Goal: Task Accomplishment & Management: Complete application form

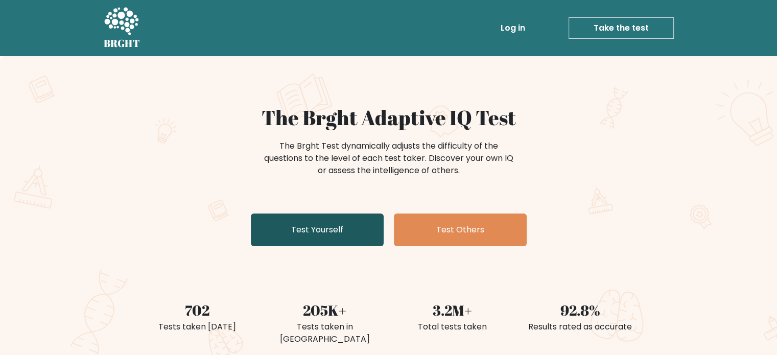
click at [303, 236] on link "Test Yourself" at bounding box center [317, 230] width 133 height 33
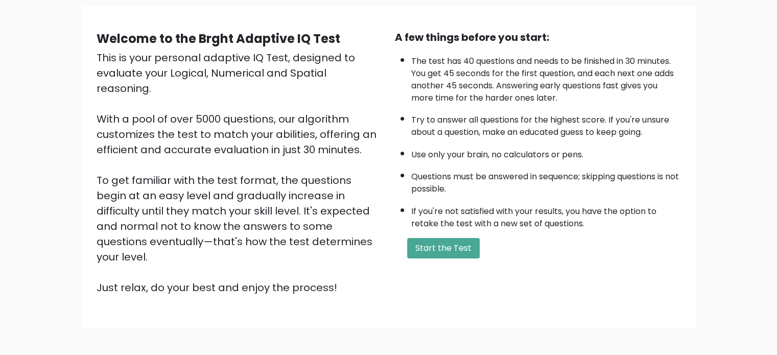
scroll to position [102, 0]
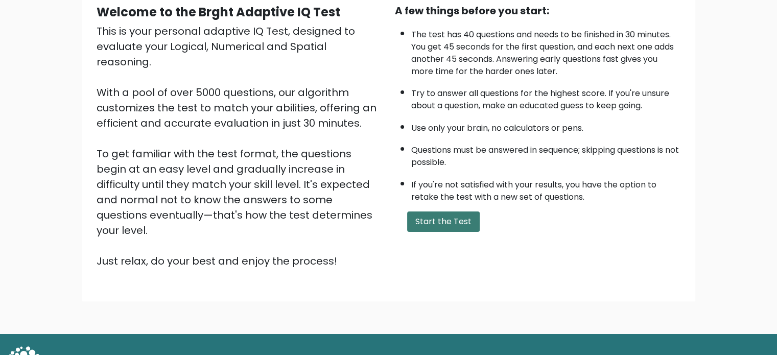
click at [429, 219] on button "Start the Test" at bounding box center [443, 222] width 73 height 20
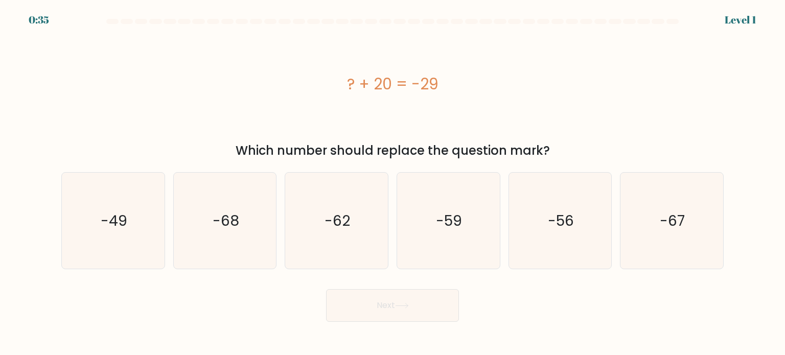
drag, startPoint x: 354, startPoint y: 87, endPoint x: 581, endPoint y: 149, distance: 235.8
click at [581, 149] on div "? + 20 = -29 Which number should replace the question mark?" at bounding box center [392, 95] width 675 height 129
copy div "? + 20 = -29 Which number should replace the question mark?"
click at [134, 200] on icon "-49" at bounding box center [113, 221] width 96 height 96
click at [393, 183] on input "a. -49" at bounding box center [393, 180] width 1 height 5
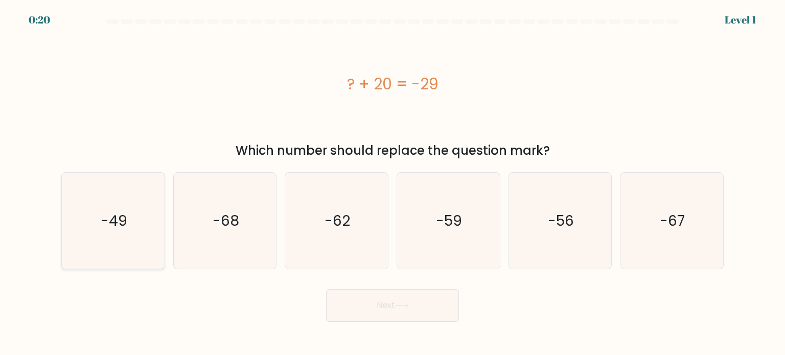
radio input "true"
click at [397, 306] on icon at bounding box center [402, 306] width 14 height 6
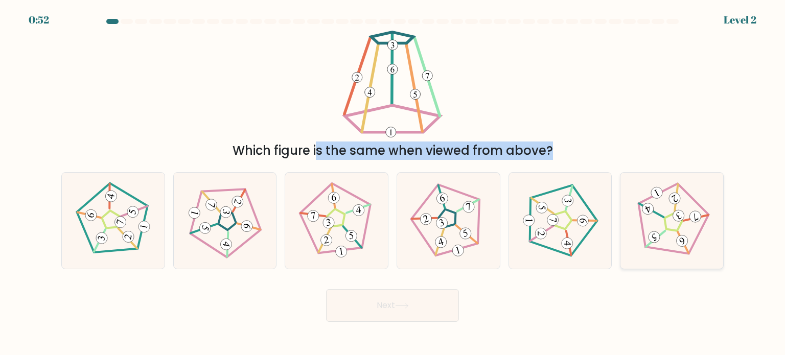
drag, startPoint x: 250, startPoint y: 55, endPoint x: 624, endPoint y: 172, distance: 391.2
click at [624, 172] on form at bounding box center [392, 170] width 785 height 303
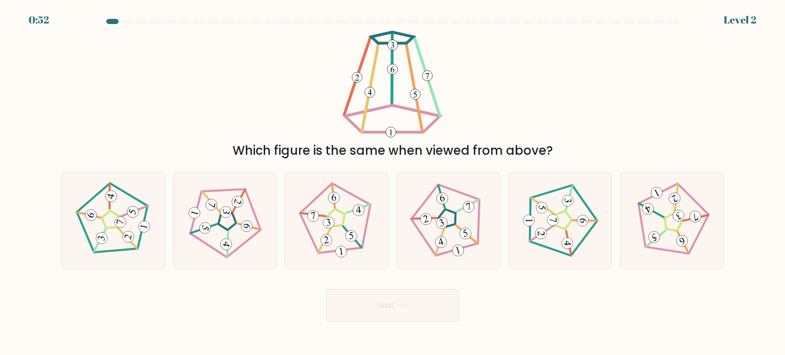
click at [636, 125] on div "Which figure is the same when viewed from above?" at bounding box center [392, 95] width 675 height 129
click at [200, 287] on div "Next" at bounding box center [392, 302] width 675 height 40
click at [319, 243] on icon at bounding box center [336, 220] width 77 height 77
click at [393, 183] on input "c." at bounding box center [393, 180] width 1 height 5
radio input "true"
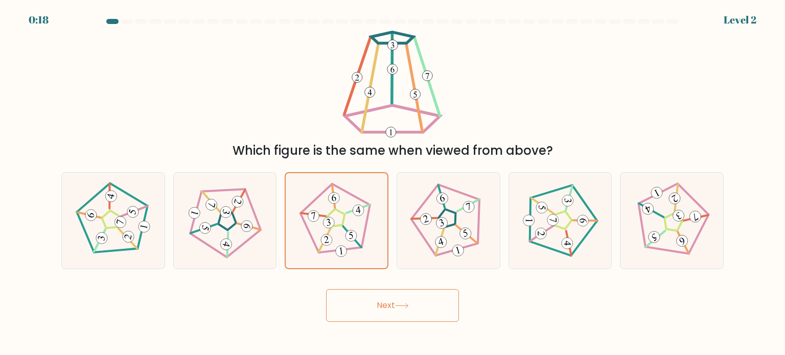
click at [408, 306] on icon at bounding box center [402, 306] width 12 height 5
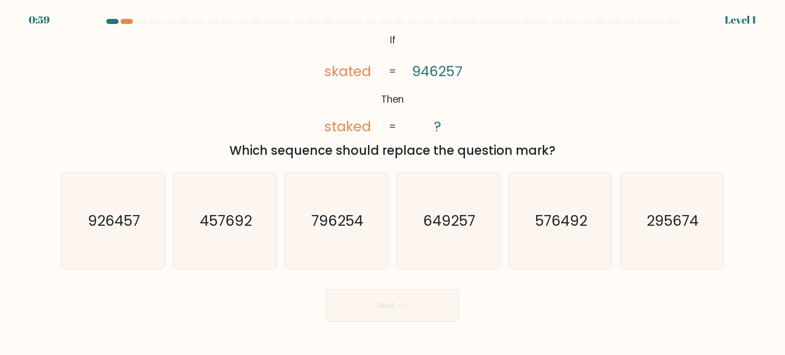
drag, startPoint x: 371, startPoint y: 36, endPoint x: 590, endPoint y: 155, distance: 250.0
click at [590, 155] on div "@import url('https://fonts.googleapis.com/css?family=Abril+Fatface:400,100,100i…" at bounding box center [392, 95] width 675 height 129
copy div "If Then skated staked 946257 ? = = Which sequence should replace the question m…"
click at [82, 220] on icon "926457" at bounding box center [113, 221] width 96 height 96
click at [393, 183] on input "a. 926457" at bounding box center [393, 180] width 1 height 5
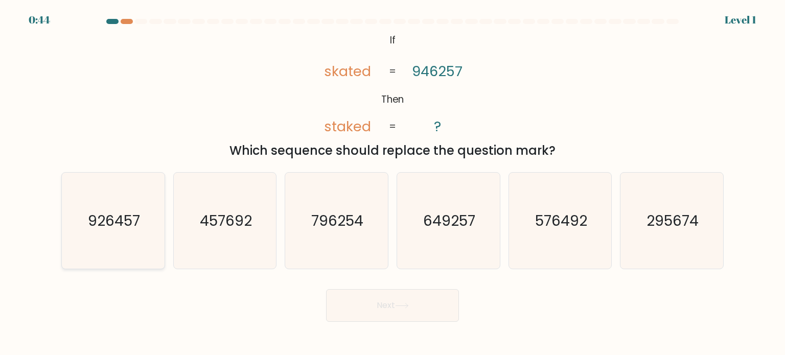
radio input "true"
click at [435, 312] on button "Next" at bounding box center [392, 305] width 133 height 33
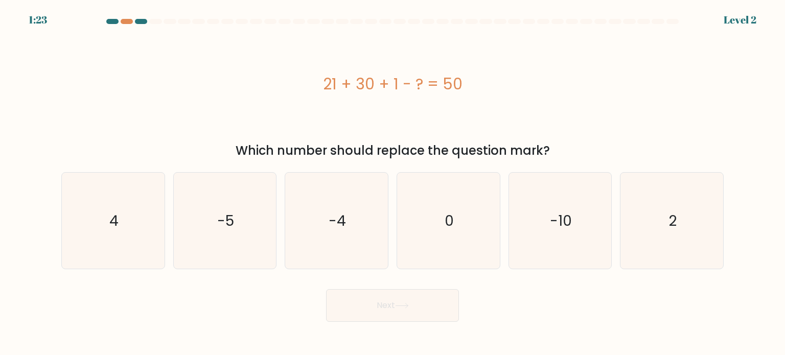
drag, startPoint x: 317, startPoint y: 84, endPoint x: 591, endPoint y: 153, distance: 282.1
click at [591, 153] on div "21 + 30 + 1 - ? = 50 Which number should replace the question mark?" at bounding box center [392, 95] width 675 height 129
copy div "21 + 30 + 1 - ? = 50 Which number should replace the question mark?"
click at [410, 157] on div "Which number should replace the question mark?" at bounding box center [392, 151] width 650 height 18
click at [681, 235] on icon "2" at bounding box center [672, 221] width 96 height 96
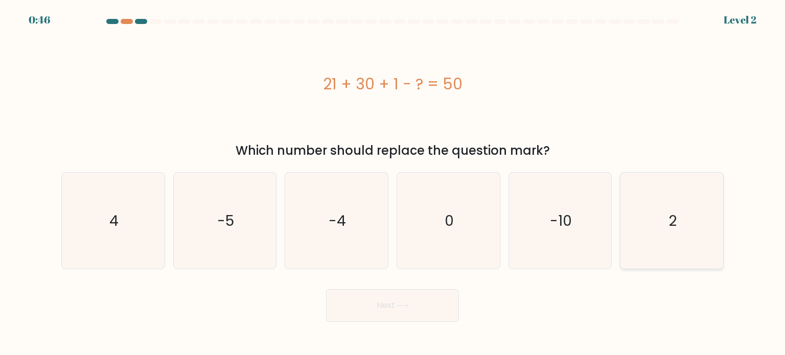
click at [393, 183] on input "f. 2" at bounding box center [393, 180] width 1 height 5
radio input "true"
click at [365, 300] on button "Next" at bounding box center [392, 305] width 133 height 33
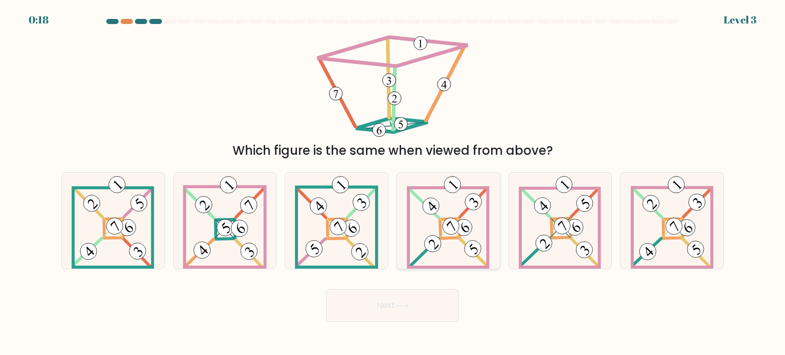
drag, startPoint x: 448, startPoint y: 219, endPoint x: 431, endPoint y: 230, distance: 19.6
click at [448, 219] on 885 at bounding box center [452, 227] width 24 height 24
click at [393, 183] on input "d." at bounding box center [393, 180] width 1 height 5
radio input "true"
click at [389, 304] on button "Next" at bounding box center [392, 305] width 133 height 33
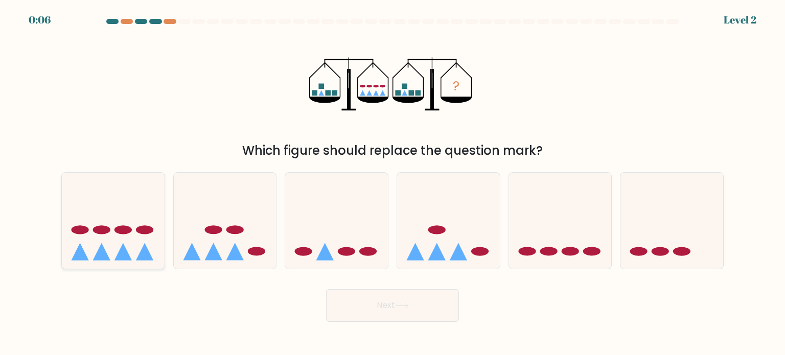
click at [75, 204] on icon at bounding box center [113, 220] width 103 height 85
click at [393, 183] on input "a." at bounding box center [393, 180] width 1 height 5
radio input "true"
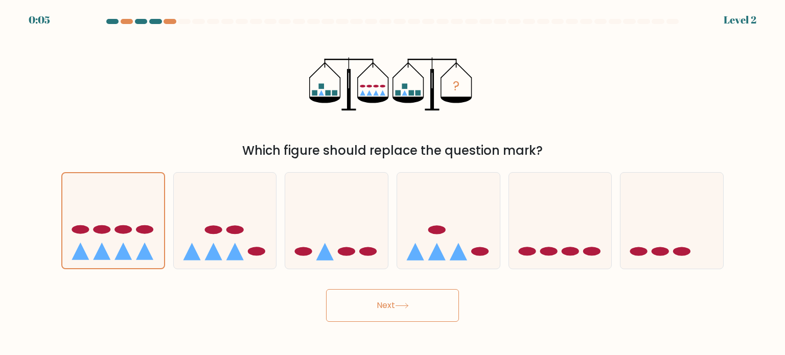
click at [402, 309] on button "Next" at bounding box center [392, 305] width 133 height 33
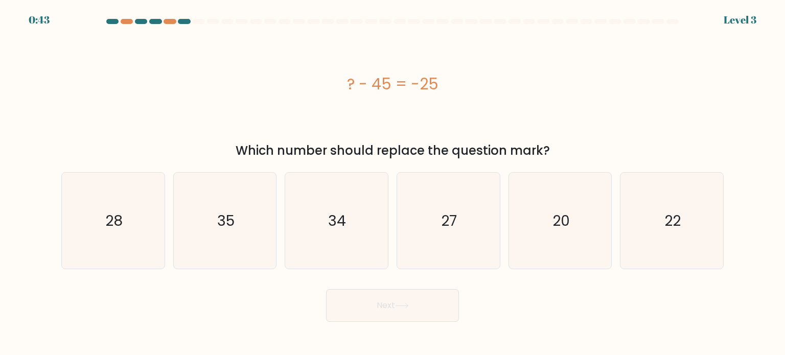
drag, startPoint x: 343, startPoint y: 75, endPoint x: 577, endPoint y: 147, distance: 243.9
click at [577, 147] on div "? - 45 = -25 Which number should replace the question mark?" at bounding box center [392, 95] width 675 height 129
copy div "? - 45 = -25 Which number should replace the question mark?"
click at [495, 157] on div "Which number should replace the question mark?" at bounding box center [392, 151] width 650 height 18
click at [562, 224] on text "20" at bounding box center [560, 220] width 17 height 20
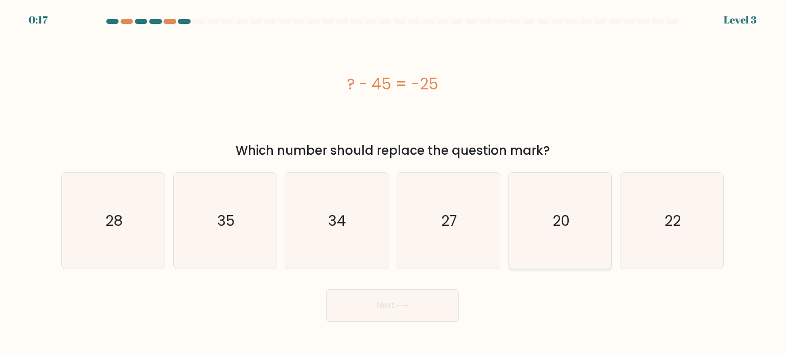
click at [393, 183] on input "e. 20" at bounding box center [393, 180] width 1 height 5
radio input "true"
click at [372, 308] on button "Next" at bounding box center [392, 305] width 133 height 33
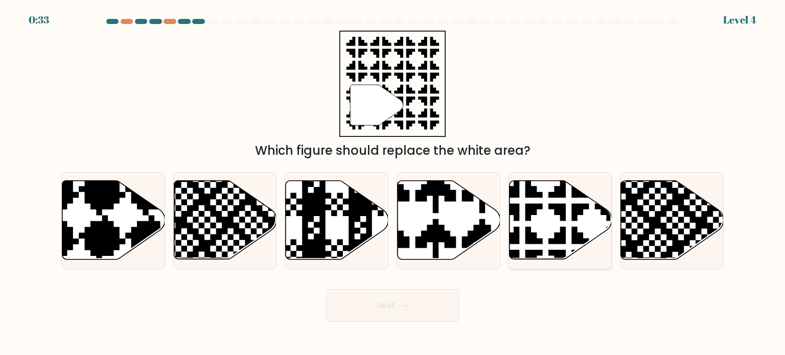
click at [549, 231] on icon at bounding box center [560, 220] width 103 height 79
click at [393, 183] on input "e." at bounding box center [393, 180] width 1 height 5
radio input "true"
click at [381, 310] on button "Next" at bounding box center [392, 305] width 133 height 33
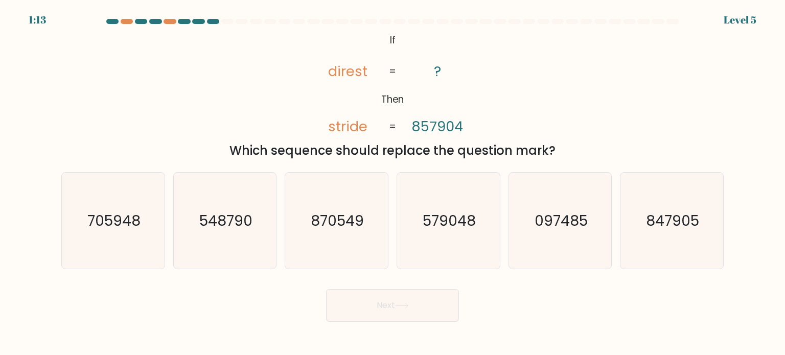
drag, startPoint x: 370, startPoint y: 39, endPoint x: 562, endPoint y: 152, distance: 223.2
click at [562, 152] on div "@import url('https://fonts.googleapis.com/css?family=Abril+Fatface:400,100,100i…" at bounding box center [392, 95] width 675 height 129
copy div "If Then direst stride ? 857904 = = Which sequence should replace the question m…"
click at [115, 229] on text "705948" at bounding box center [113, 220] width 53 height 20
click at [393, 183] on input "a. 705948" at bounding box center [393, 180] width 1 height 5
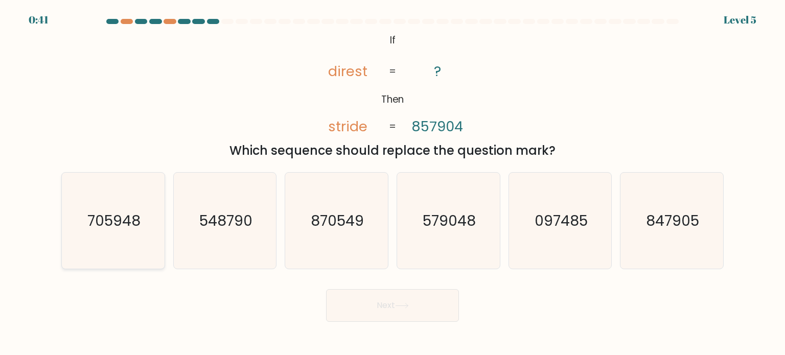
radio input "true"
click at [423, 298] on button "Next" at bounding box center [392, 305] width 133 height 33
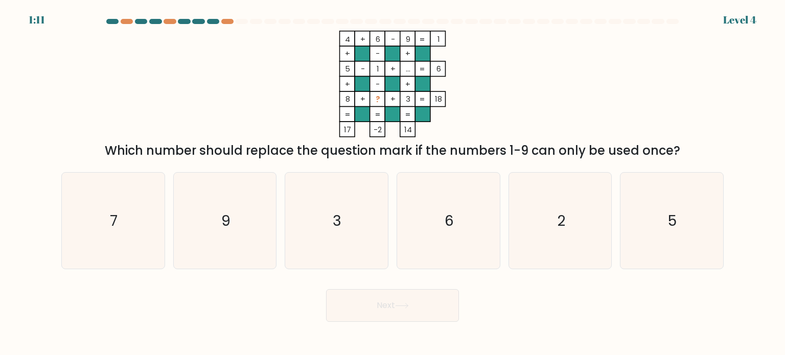
drag, startPoint x: 683, startPoint y: 156, endPoint x: 329, endPoint y: 36, distance: 373.5
click at [329, 36] on div "4 + 6 - 9 1 + - + 5 - 1 + ... 6 + - + 8 + ? + 3 = 18 = = = = 17 -2 14 = Which n…" at bounding box center [392, 95] width 675 height 129
copy div "4 + 6 - 9 1 + - + 5 - 1 + ... 6 + - + 8 + ? + 3 = 18 = = = = 17 -2 14 = Which n…"
click at [556, 220] on icon "2" at bounding box center [560, 221] width 96 height 96
click at [393, 183] on input "e. 2" at bounding box center [393, 180] width 1 height 5
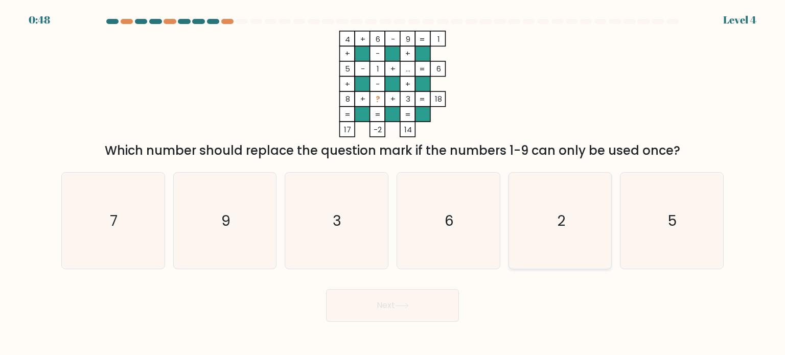
radio input "true"
click at [385, 311] on button "Next" at bounding box center [392, 305] width 133 height 33
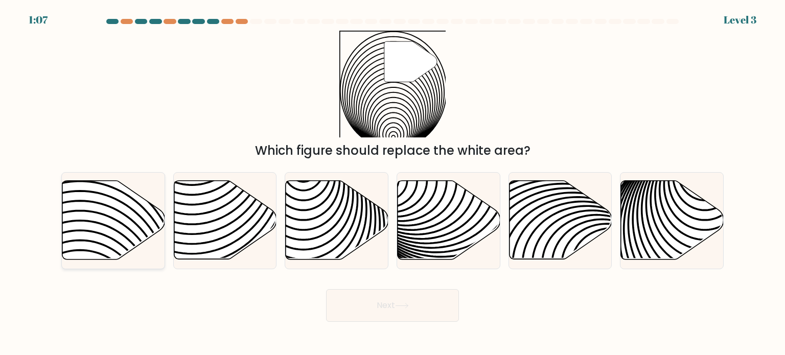
click at [126, 233] on icon at bounding box center [113, 220] width 103 height 79
click at [393, 183] on input "a." at bounding box center [393, 180] width 1 height 5
radio input "true"
click at [368, 294] on button "Next" at bounding box center [392, 305] width 133 height 33
click at [546, 311] on div "Next" at bounding box center [392, 302] width 675 height 40
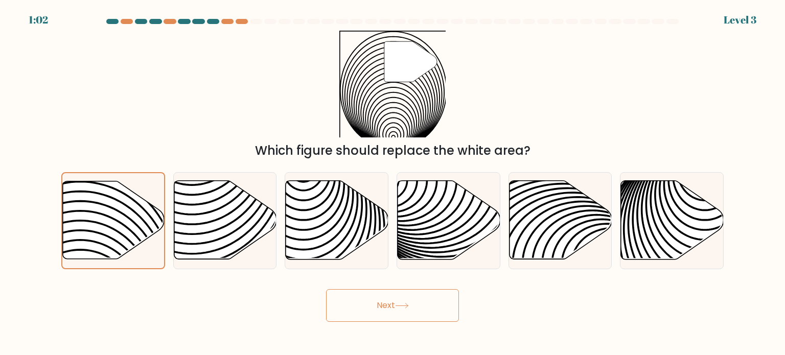
click at [368, 309] on button "Next" at bounding box center [392, 305] width 133 height 33
click at [571, 307] on div "Next" at bounding box center [392, 302] width 675 height 40
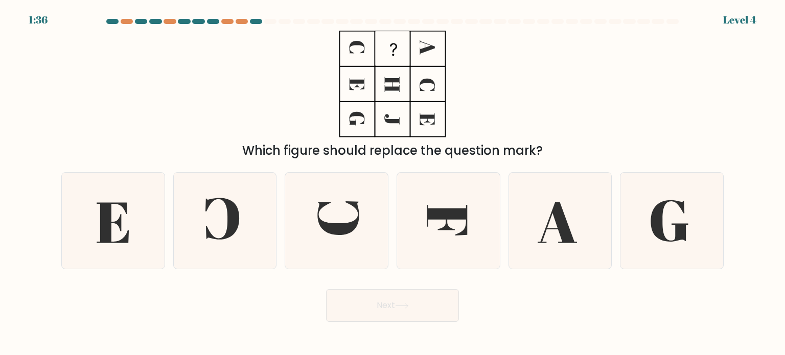
drag, startPoint x: 552, startPoint y: 152, endPoint x: 350, endPoint y: 36, distance: 233.0
click at [350, 36] on div "Which figure should replace the question mark?" at bounding box center [392, 95] width 675 height 129
click at [309, 78] on div "Which figure should replace the question mark?" at bounding box center [392, 95] width 675 height 129
click at [431, 213] on icon at bounding box center [447, 220] width 40 height 31
click at [393, 183] on input "d." at bounding box center [393, 180] width 1 height 5
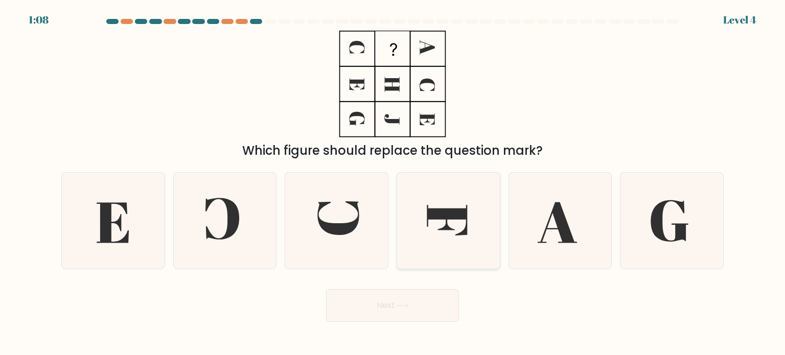
radio input "true"
click at [414, 306] on button "Next" at bounding box center [392, 305] width 133 height 33
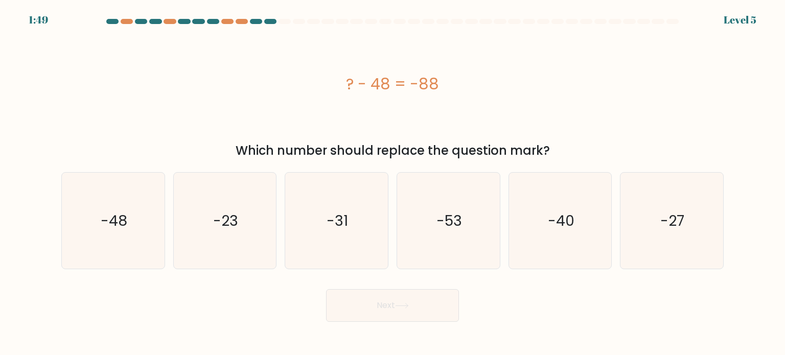
drag, startPoint x: 340, startPoint y: 84, endPoint x: 586, endPoint y: 144, distance: 252.9
click at [586, 144] on div "? - 48 = -88 Which number should replace the question mark?" at bounding box center [392, 95] width 675 height 129
copy div "? - 48 = -88 Which number should replace the question mark?"
click at [573, 217] on text "-40" at bounding box center [561, 220] width 27 height 20
click at [393, 183] on input "e. -40" at bounding box center [393, 180] width 1 height 5
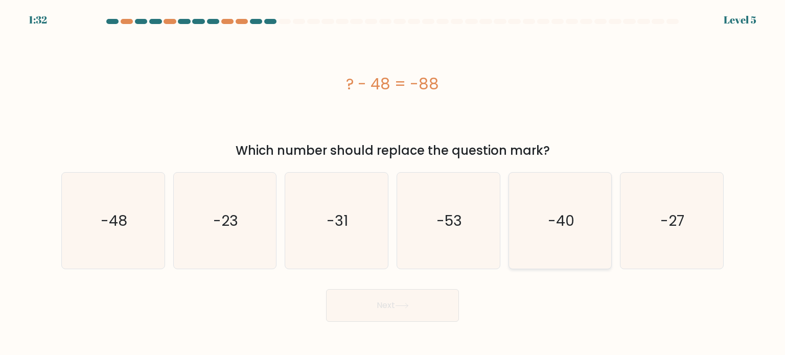
radio input "true"
click at [409, 294] on button "Next" at bounding box center [392, 305] width 133 height 33
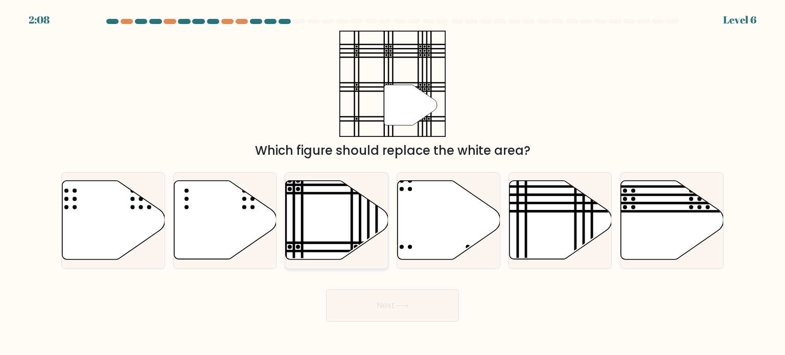
click at [321, 224] on icon at bounding box center [337, 220] width 103 height 79
click at [393, 183] on input "c." at bounding box center [393, 180] width 1 height 5
radio input "true"
click at [368, 305] on button "Next" at bounding box center [392, 305] width 133 height 33
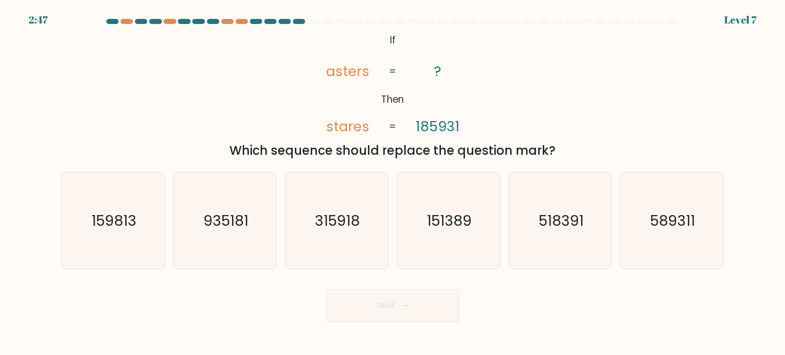
drag, startPoint x: 371, startPoint y: 42, endPoint x: 578, endPoint y: 145, distance: 231.5
click at [578, 145] on div "@import url('https://fonts.googleapis.com/css?family=Abril+Fatface:400,100,100i…" at bounding box center [392, 95] width 675 height 129
copy div "If Then asters stares ? 185931 = = Which sequence should replace the question m…"
click at [472, 56] on icon "@import url('https://fonts.googleapis.com/css?family=Abril+Fatface:400,100,100i…" at bounding box center [392, 84] width 173 height 107
drag, startPoint x: 569, startPoint y: 150, endPoint x: 366, endPoint y: 32, distance: 234.8
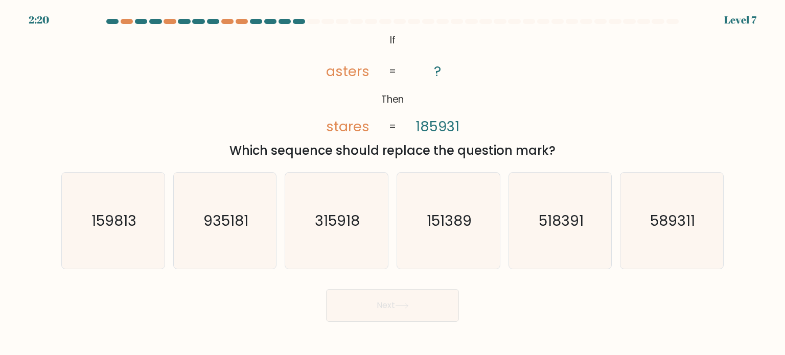
click at [366, 32] on div "@import url('https://fonts.googleapis.com/css?family=Abril+Fatface:400,100,100i…" at bounding box center [392, 95] width 675 height 129
copy div "If Then asters stares ? 185931 = = Which sequence should replace the question m…"
click at [447, 73] on icon "@import url('https://fonts.googleapis.com/css?family=Abril+Fatface:400,100,100i…" at bounding box center [392, 84] width 173 height 107
drag, startPoint x: 385, startPoint y: 41, endPoint x: 597, endPoint y: 148, distance: 237.5
click at [597, 148] on div "@import url('https://fonts.googleapis.com/css?family=Abril+Fatface:400,100,100i…" at bounding box center [392, 95] width 675 height 129
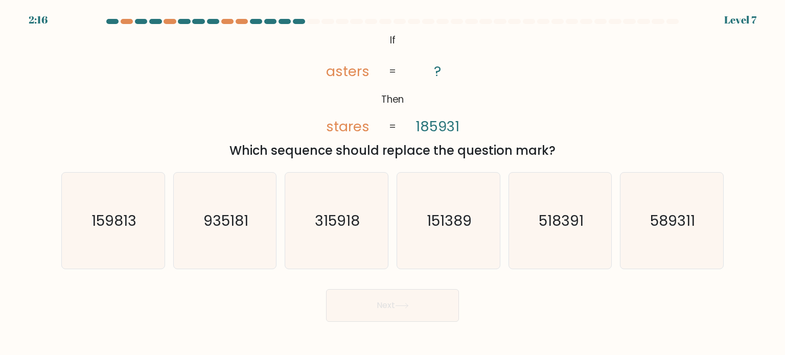
copy div "If Then asters stares ? 185931 = = Which sequence should replace the question m…"
click at [457, 137] on div "@import url('https://fonts.googleapis.com/css?family=Abril+Fatface:400,100,100i…" at bounding box center [392, 95] width 675 height 129
drag, startPoint x: 322, startPoint y: 124, endPoint x: 450, endPoint y: 129, distance: 127.9
click at [450, 129] on icon "@import url('https://fonts.googleapis.com/css?family=Abril+Fatface:400,100,100i…" at bounding box center [392, 84] width 173 height 107
click at [450, 129] on tspan "185931" at bounding box center [438, 126] width 44 height 19
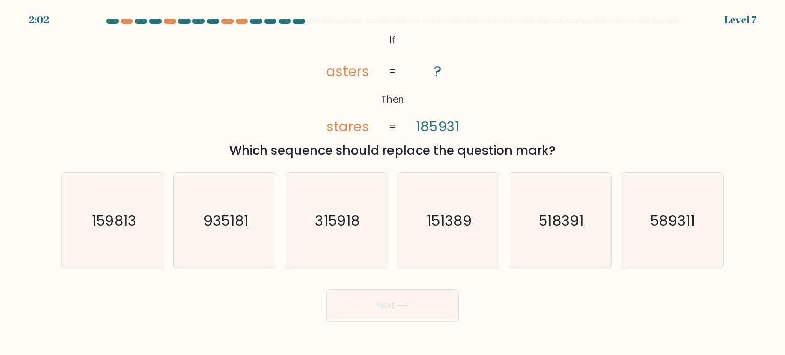
drag, startPoint x: 380, startPoint y: 102, endPoint x: 556, endPoint y: 154, distance: 182.9
click at [556, 154] on div "@import url('https://fonts.googleapis.com/css?family=Abril+Fatface:400,100,100i…" at bounding box center [392, 95] width 675 height 129
click at [560, 153] on div "Which sequence should replace the question mark?" at bounding box center [392, 151] width 650 height 18
drag, startPoint x: 382, startPoint y: 101, endPoint x: 561, endPoint y: 153, distance: 186.3
click at [561, 153] on div "@import url('https://fonts.googleapis.com/css?family=Abril+Fatface:400,100,100i…" at bounding box center [392, 95] width 675 height 129
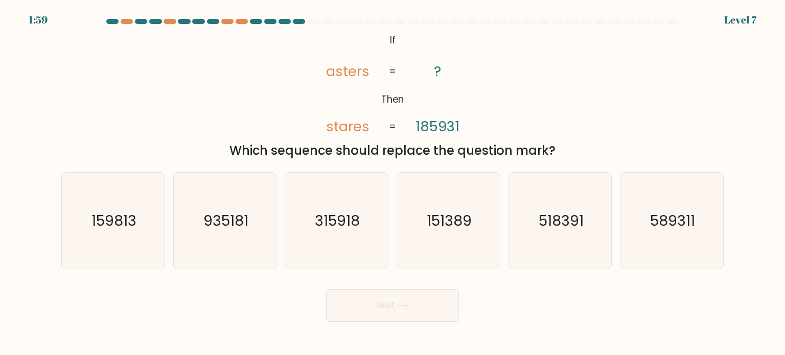
click at [538, 156] on div "Which sequence should replace the question mark?" at bounding box center [392, 151] width 650 height 18
drag, startPoint x: 321, startPoint y: 132, endPoint x: 563, endPoint y: 156, distance: 242.9
click at [563, 156] on div "@import url('https://fonts.googleapis.com/css?family=Abril+Fatface:400,100,100i…" at bounding box center [392, 95] width 675 height 129
click at [451, 151] on div "Which sequence should replace the question mark?" at bounding box center [392, 151] width 650 height 18
click at [676, 233] on icon "589311" at bounding box center [672, 221] width 96 height 96
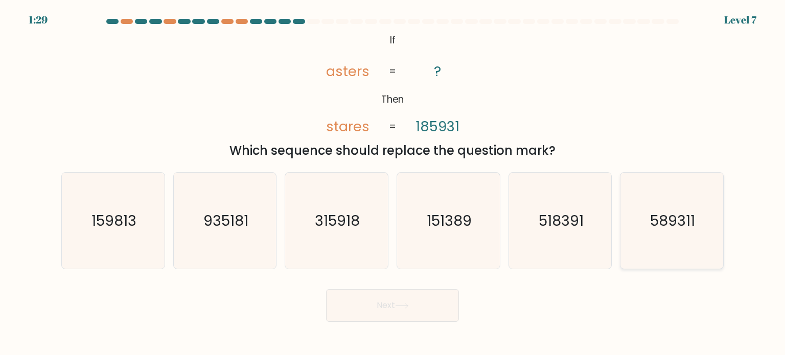
click at [393, 183] on input "f. 589311" at bounding box center [393, 180] width 1 height 5
radio input "true"
click at [386, 309] on button "Next" at bounding box center [392, 305] width 133 height 33
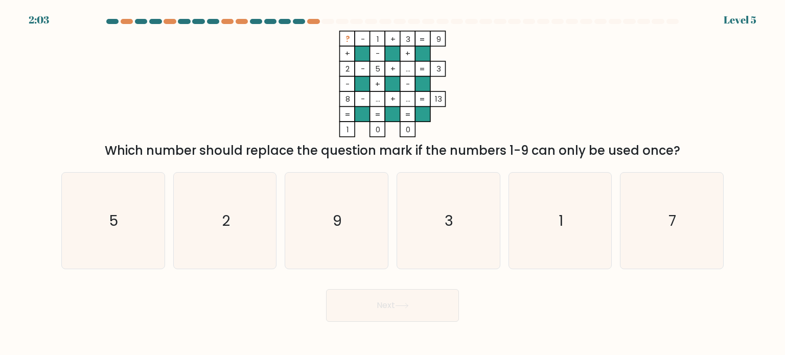
drag, startPoint x: 687, startPoint y: 155, endPoint x: 351, endPoint y: 69, distance: 346.7
click at [351, 69] on div "? - 1 + 3 9 + - + 2 - 5 + ... 3 - + - 8 - ... + ... = 13 = = = = 1 0 0 = Which …" at bounding box center [392, 95] width 675 height 129
click at [662, 238] on icon "7" at bounding box center [672, 221] width 96 height 96
click at [393, 183] on input "f. 7" at bounding box center [393, 180] width 1 height 5
radio input "true"
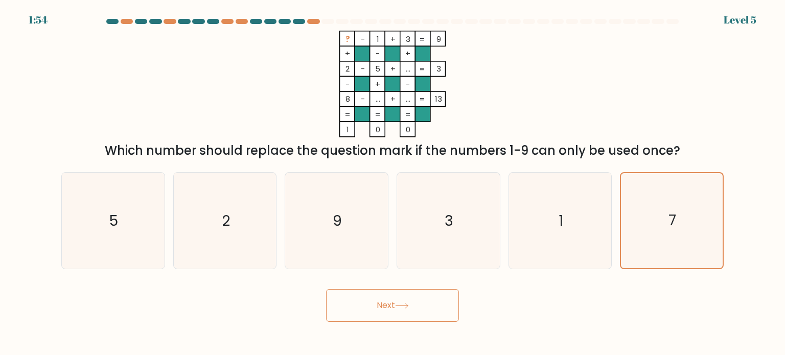
click at [346, 302] on button "Next" at bounding box center [392, 305] width 133 height 33
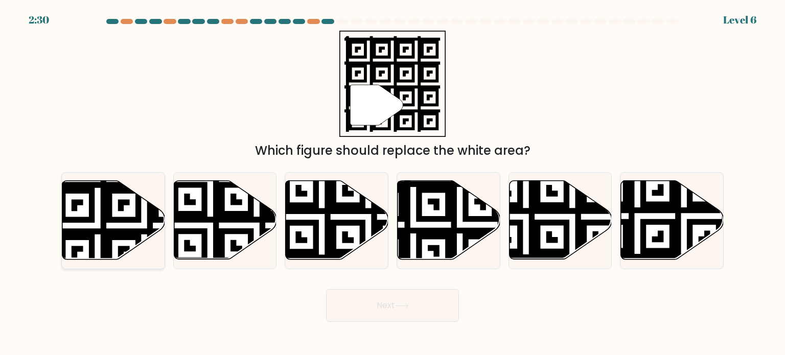
click at [113, 231] on icon at bounding box center [144, 179] width 186 height 186
click at [393, 183] on input "a." at bounding box center [393, 180] width 1 height 5
radio input "true"
click at [397, 306] on button "Next" at bounding box center [392, 305] width 133 height 33
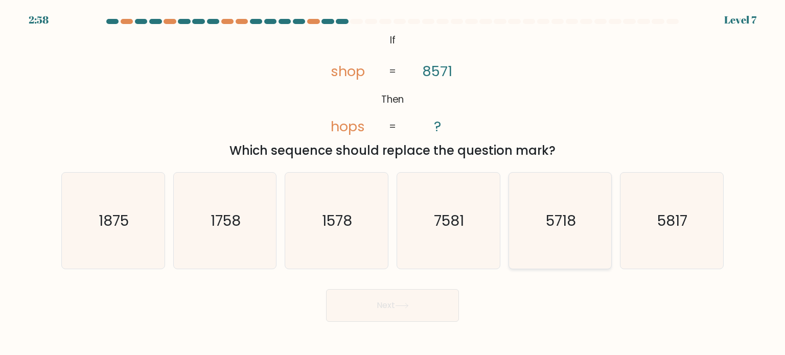
click at [545, 236] on icon "5718" at bounding box center [560, 221] width 96 height 96
click at [393, 183] on input "e. 5718" at bounding box center [393, 180] width 1 height 5
radio input "true"
click at [401, 294] on button "Next" at bounding box center [392, 305] width 133 height 33
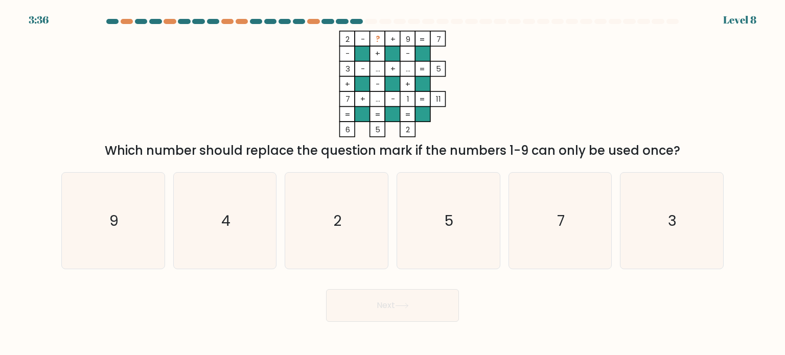
drag, startPoint x: 345, startPoint y: 41, endPoint x: 680, endPoint y: 151, distance: 352.2
click at [680, 151] on div "2 - ? + 9 7 - + - 3 - ... + ... 5 + - + 7 + ... - 1 = 11 = = = = 6 5 2 = Which …" at bounding box center [392, 95] width 675 height 129
click at [219, 220] on icon "4" at bounding box center [225, 221] width 96 height 96
click at [393, 183] on input "b. 4" at bounding box center [393, 180] width 1 height 5
radio input "true"
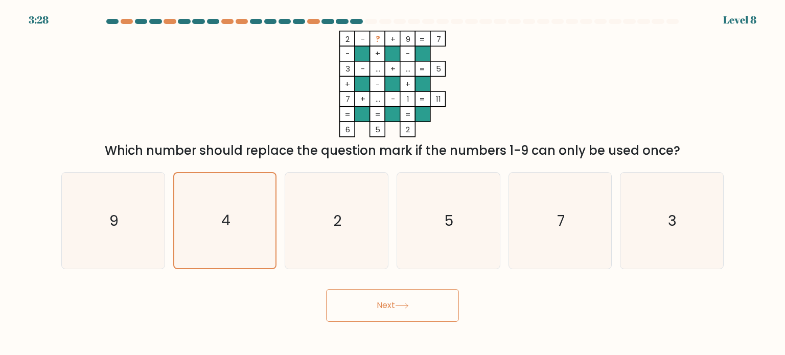
click at [392, 312] on button "Next" at bounding box center [392, 305] width 133 height 33
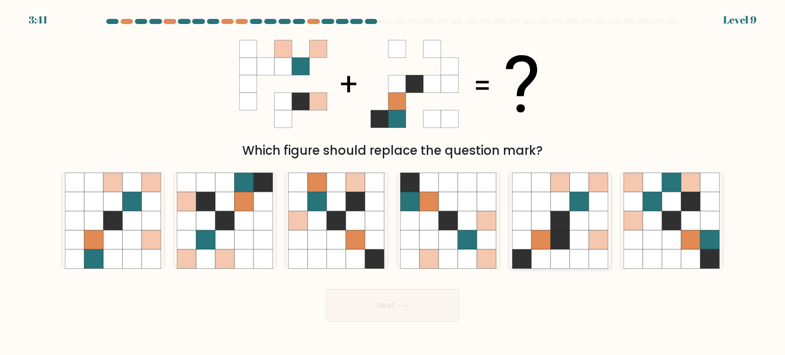
click at [577, 222] on icon at bounding box center [579, 220] width 19 height 19
click at [393, 183] on input "e." at bounding box center [393, 180] width 1 height 5
radio input "true"
click at [377, 311] on button "Next" at bounding box center [392, 305] width 133 height 33
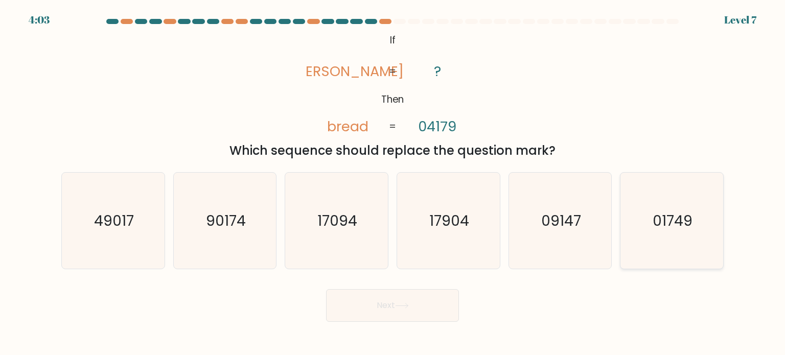
click at [649, 211] on icon "01749" at bounding box center [672, 221] width 96 height 96
click at [393, 183] on input "f. 01749" at bounding box center [393, 180] width 1 height 5
radio input "true"
click at [403, 312] on button "Next" at bounding box center [392, 305] width 133 height 33
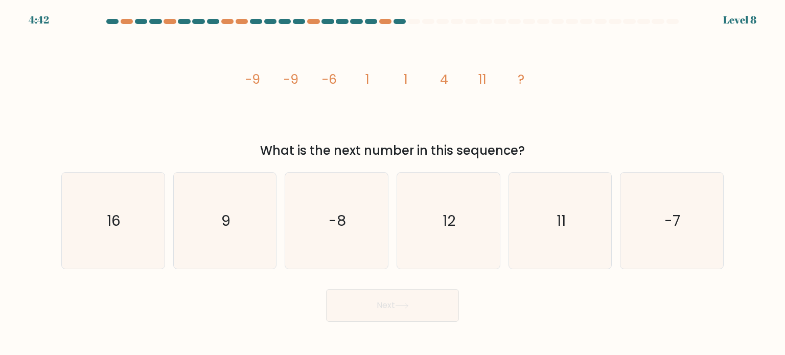
drag, startPoint x: 233, startPoint y: 77, endPoint x: 603, endPoint y: 158, distance: 379.0
click at [603, 158] on div "image/svg+xml -9 -9 -6 1 1 4 11 ? What is the next number in this sequence?" at bounding box center [392, 95] width 675 height 129
click at [613, 310] on div "Next" at bounding box center [392, 302] width 675 height 40
click at [110, 233] on icon "16" at bounding box center [113, 221] width 96 height 96
click at [393, 183] on input "a. 16" at bounding box center [393, 180] width 1 height 5
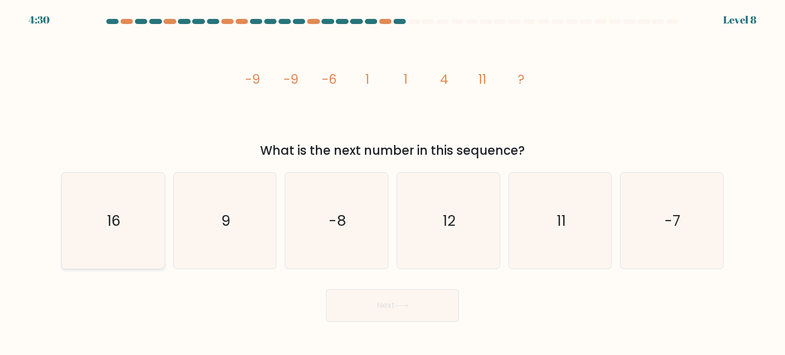
radio input "true"
click at [401, 310] on button "Next" at bounding box center [392, 305] width 133 height 33
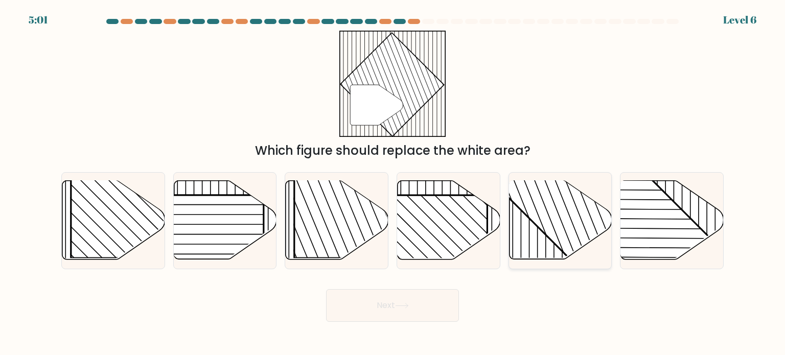
click at [546, 234] on line at bounding box center [534, 207] width 89 height 223
click at [393, 183] on input "e." at bounding box center [393, 180] width 1 height 5
radio input "true"
click at [378, 306] on button "Next" at bounding box center [392, 305] width 133 height 33
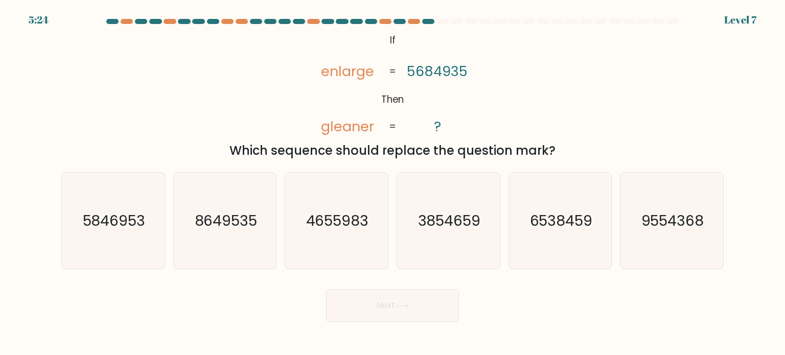
drag, startPoint x: 585, startPoint y: 153, endPoint x: 362, endPoint y: 63, distance: 240.5
click at [362, 63] on div "@import url('https://fonts.googleapis.com/css?family=Abril+Fatface:400,100,100i…" at bounding box center [392, 95] width 675 height 129
click at [309, 84] on icon "@import url('https://fonts.googleapis.com/css?family=Abril+Fatface:400,100,100i…" at bounding box center [392, 84] width 173 height 107
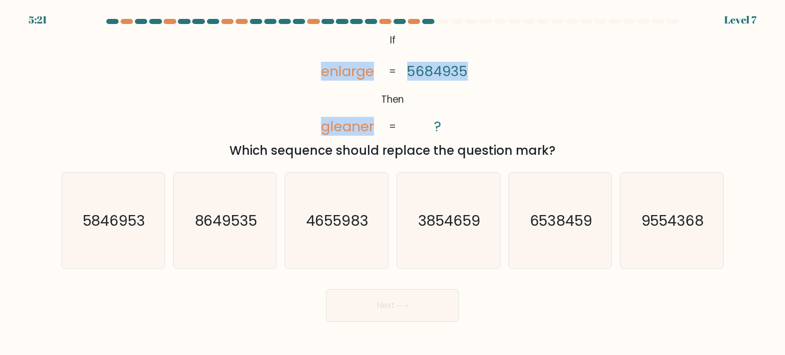
drag, startPoint x: 315, startPoint y: 72, endPoint x: 546, endPoint y: 72, distance: 231.0
click at [546, 72] on div "@import url('https://fonts.googleapis.com/css?family=Abril+Fatface:400,100,100i…" at bounding box center [392, 95] width 675 height 129
drag, startPoint x: 466, startPoint y: 68, endPoint x: 323, endPoint y: 65, distance: 143.1
click at [323, 65] on icon "@import url('https://fonts.googleapis.com/css?family=Abril+Fatface:400,100,100i…" at bounding box center [392, 84] width 173 height 107
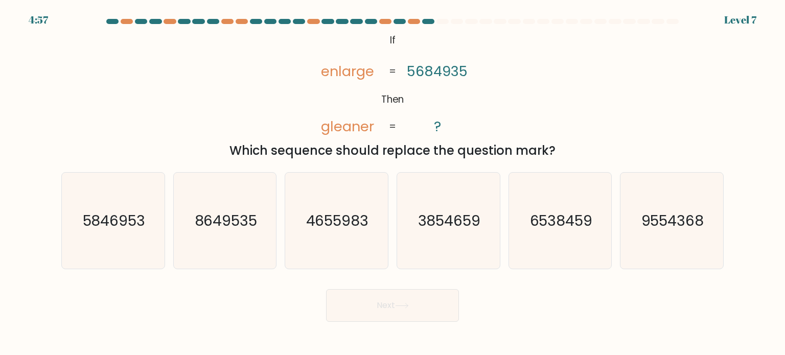
click at [531, 308] on div "Next" at bounding box center [392, 302] width 675 height 40
click at [90, 241] on icon "5846953" at bounding box center [113, 221] width 96 height 96
click at [393, 183] on input "a. 5846953" at bounding box center [393, 180] width 1 height 5
radio input "true"
click at [428, 303] on button "Next" at bounding box center [392, 305] width 133 height 33
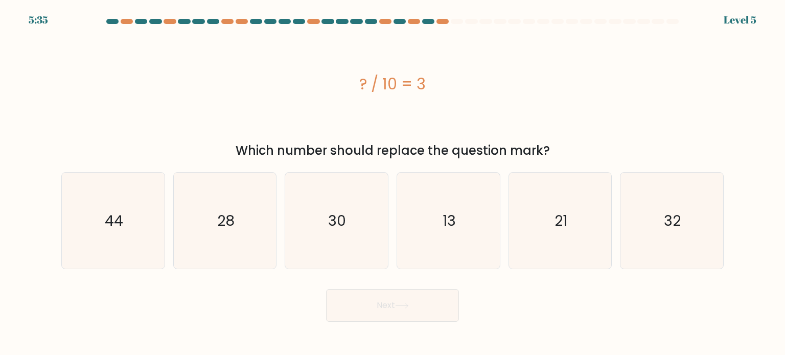
drag, startPoint x: 356, startPoint y: 83, endPoint x: 550, endPoint y: 154, distance: 206.1
click at [550, 154] on div "? / 10 = 3 Which number should replace the question mark?" at bounding box center [392, 95] width 675 height 129
click at [363, 228] on icon "30" at bounding box center [336, 221] width 96 height 96
click at [393, 183] on input "c. 30" at bounding box center [393, 180] width 1 height 5
radio input "true"
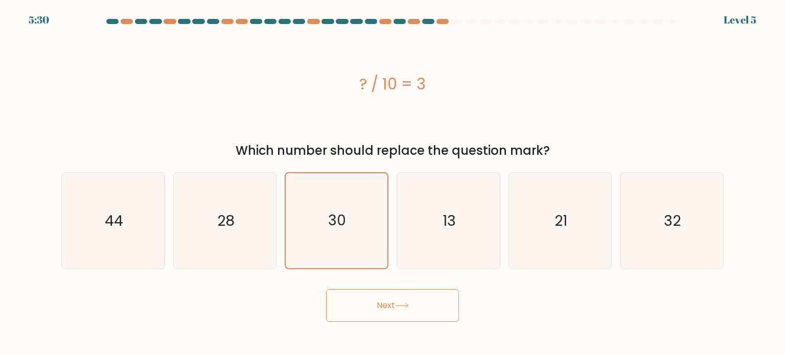
click at [370, 304] on button "Next" at bounding box center [392, 305] width 133 height 33
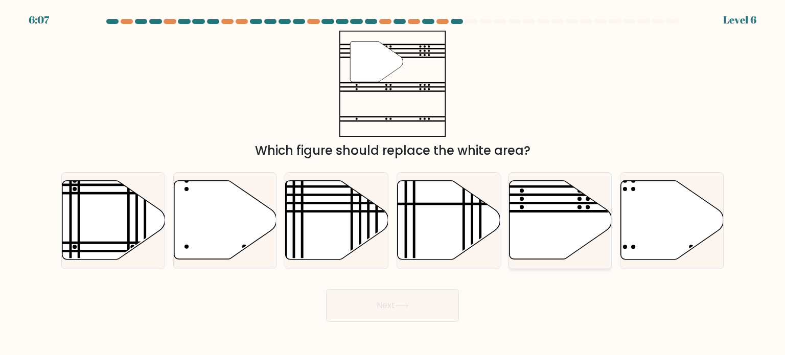
click at [578, 232] on icon at bounding box center [560, 220] width 103 height 79
click at [393, 183] on input "e." at bounding box center [393, 180] width 1 height 5
radio input "true"
click at [336, 306] on button "Next" at bounding box center [392, 305] width 133 height 33
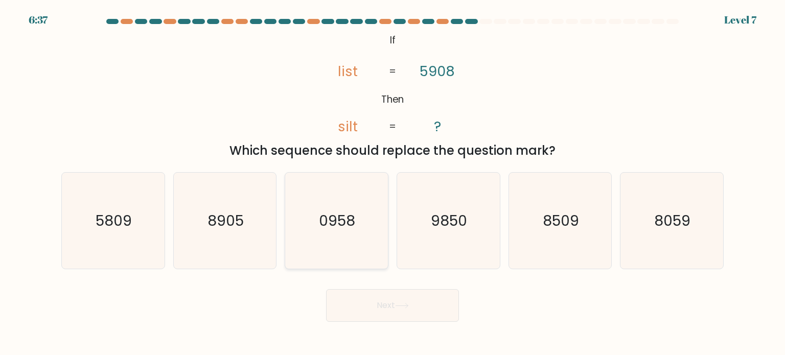
click at [336, 215] on text "0958" at bounding box center [337, 220] width 36 height 20
click at [393, 183] on input "c. 0958" at bounding box center [393, 180] width 1 height 5
radio input "true"
click at [385, 312] on button "Next" at bounding box center [392, 305] width 133 height 33
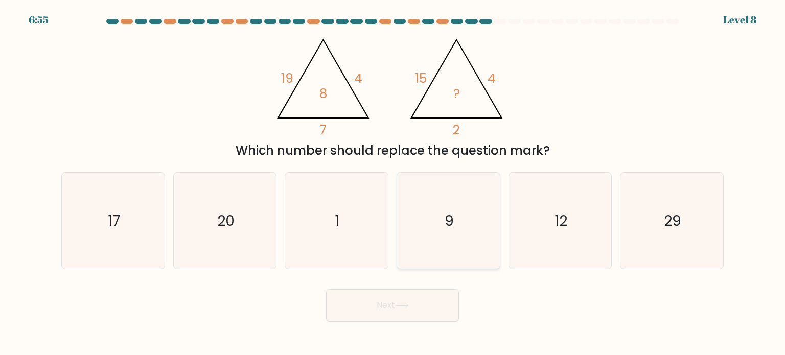
click at [470, 238] on icon "9" at bounding box center [448, 221] width 96 height 96
click at [393, 183] on input "d. 9" at bounding box center [393, 180] width 1 height 5
radio input "true"
click at [390, 306] on button "Next" at bounding box center [392, 305] width 133 height 33
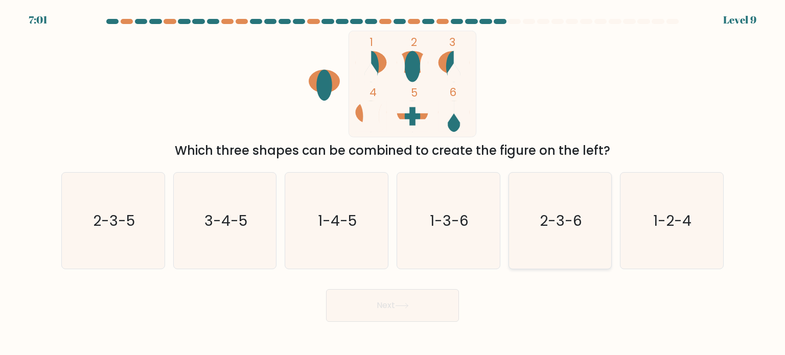
drag, startPoint x: 695, startPoint y: 228, endPoint x: 577, endPoint y: 245, distance: 119.3
click at [693, 227] on icon "1-2-4" at bounding box center [672, 221] width 96 height 96
click at [393, 183] on input "f. 1-2-4" at bounding box center [393, 180] width 1 height 5
radio input "true"
click at [367, 304] on button "Next" at bounding box center [392, 305] width 133 height 33
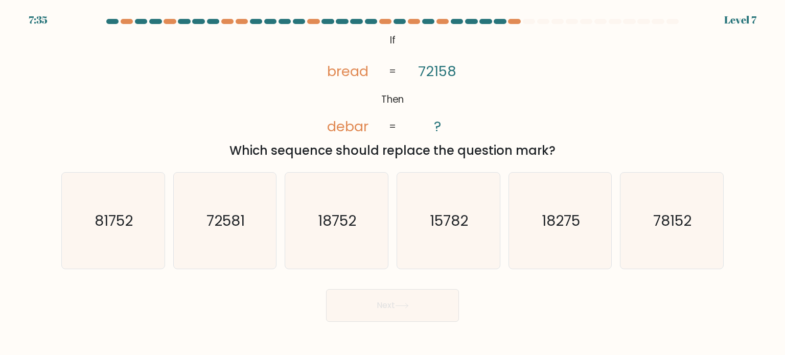
drag, startPoint x: 91, startPoint y: 215, endPoint x: 266, endPoint y: 308, distance: 198.2
click at [93, 214] on icon "81752" at bounding box center [113, 221] width 96 height 96
click at [393, 183] on input "a. 81752" at bounding box center [393, 180] width 1 height 5
radio input "true"
click at [393, 308] on button "Next" at bounding box center [392, 305] width 133 height 33
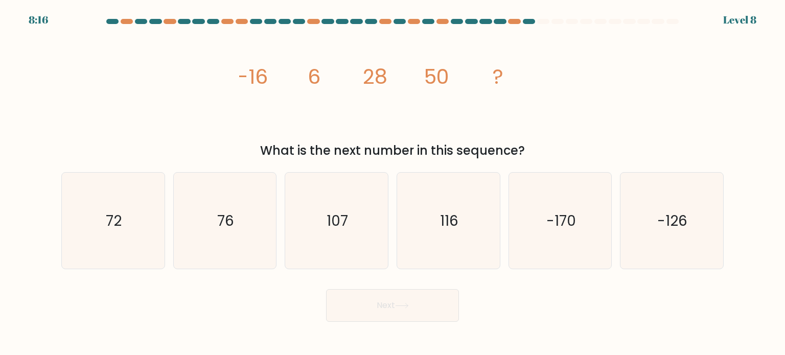
drag, startPoint x: 281, startPoint y: 82, endPoint x: 581, endPoint y: 157, distance: 309.8
click at [581, 157] on div "image/svg+xml -16 6 28 50 ? What is the next number in this sequence?" at bounding box center [392, 95] width 675 height 129
click at [648, 302] on div "Next" at bounding box center [392, 302] width 675 height 40
click at [105, 233] on icon "72" at bounding box center [113, 221] width 96 height 96
click at [393, 183] on input "a. 72" at bounding box center [393, 180] width 1 height 5
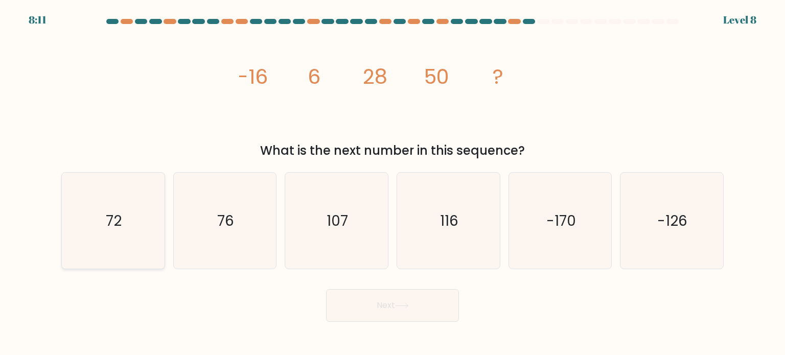
radio input "true"
click at [402, 302] on button "Next" at bounding box center [392, 305] width 133 height 33
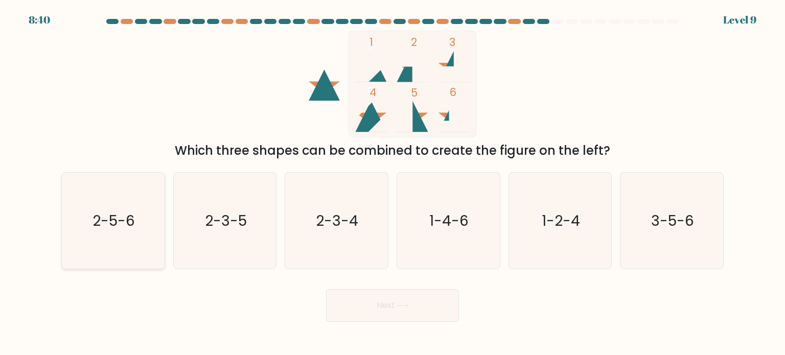
click at [120, 208] on icon "2-5-6" at bounding box center [113, 221] width 96 height 96
click at [393, 183] on input "a. 2-5-6" at bounding box center [393, 180] width 1 height 5
radio input "true"
click at [393, 310] on button "Next" at bounding box center [392, 305] width 133 height 33
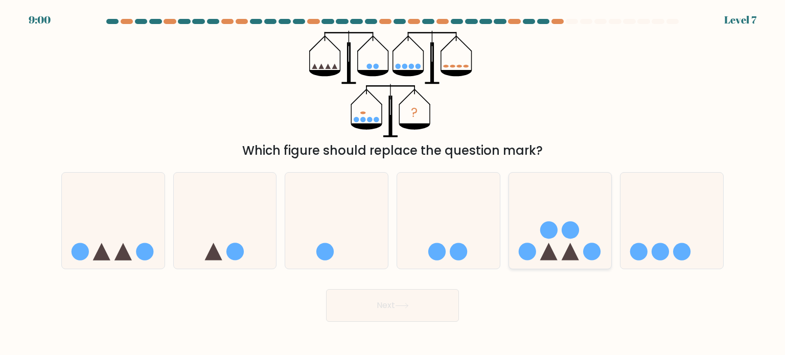
click at [548, 228] on circle at bounding box center [548, 229] width 17 height 17
click at [393, 183] on input "e." at bounding box center [393, 180] width 1 height 5
radio input "true"
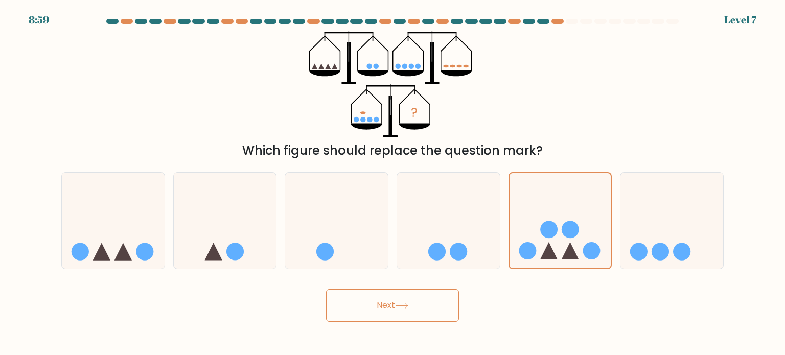
click at [404, 306] on icon at bounding box center [402, 306] width 14 height 6
click at [441, 309] on button "Next" at bounding box center [392, 305] width 133 height 33
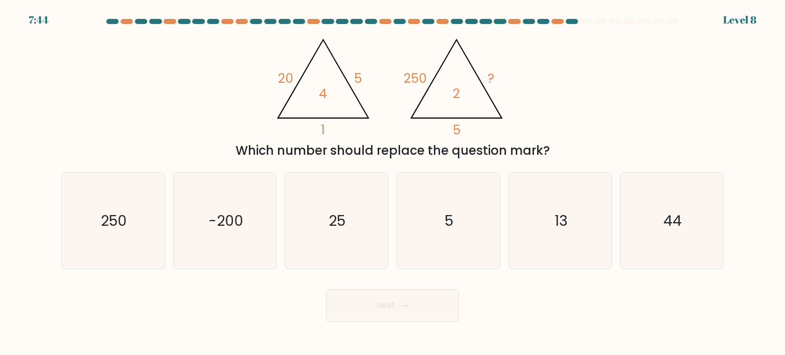
click at [441, 304] on button "Next" at bounding box center [392, 305] width 133 height 33
click at [519, 140] on div "@import url('https://fonts.googleapis.com/css?family=Abril+Fatface:400,100,100i…" at bounding box center [392, 95] width 675 height 129
click at [428, 245] on icon "5" at bounding box center [448, 221] width 96 height 96
click at [393, 183] on input "d. 5" at bounding box center [393, 180] width 1 height 5
radio input "true"
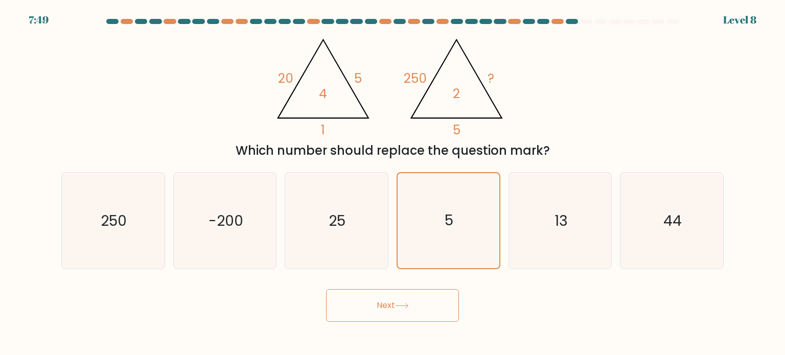
click at [397, 309] on button "Next" at bounding box center [392, 305] width 133 height 33
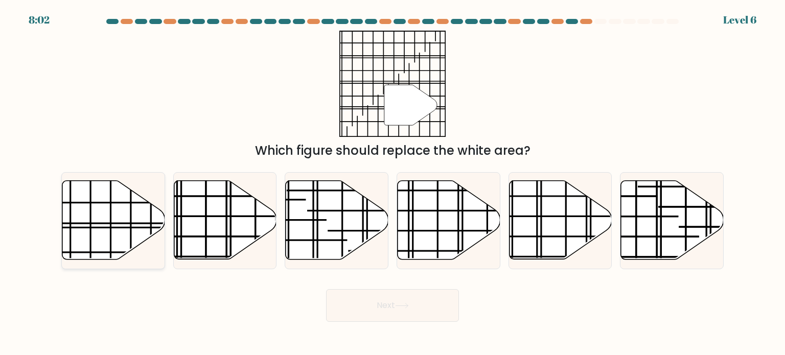
click at [105, 201] on icon at bounding box center [113, 220] width 103 height 79
click at [393, 183] on input "a." at bounding box center [393, 180] width 1 height 5
radio input "true"
click at [416, 306] on button "Next" at bounding box center [392, 305] width 133 height 33
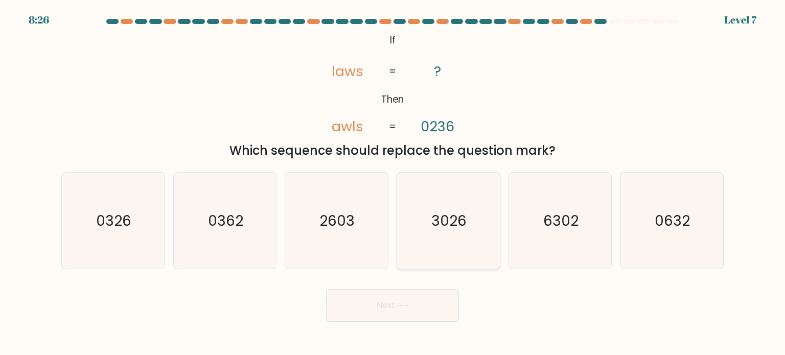
click at [425, 209] on icon "3026" at bounding box center [448, 221] width 96 height 96
click at [393, 183] on input "d. 3026" at bounding box center [393, 180] width 1 height 5
radio input "true"
click at [390, 298] on button "Next" at bounding box center [392, 305] width 133 height 33
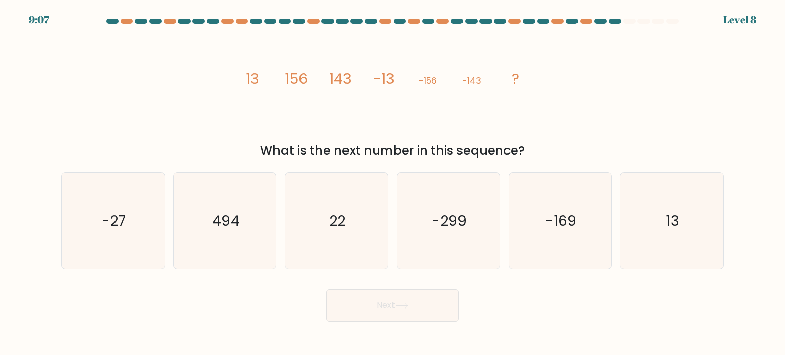
drag, startPoint x: 238, startPoint y: 75, endPoint x: 577, endPoint y: 156, distance: 347.8
click at [577, 156] on div "image/svg+xml 13 156 143 -13 -156 -143 ? What is the next number in this sequen…" at bounding box center [392, 95] width 675 height 129
click at [394, 154] on div "What is the next number in this sequence?" at bounding box center [392, 151] width 650 height 18
click at [679, 242] on icon "13" at bounding box center [672, 221] width 96 height 96
click at [393, 183] on input "f. 13" at bounding box center [393, 180] width 1 height 5
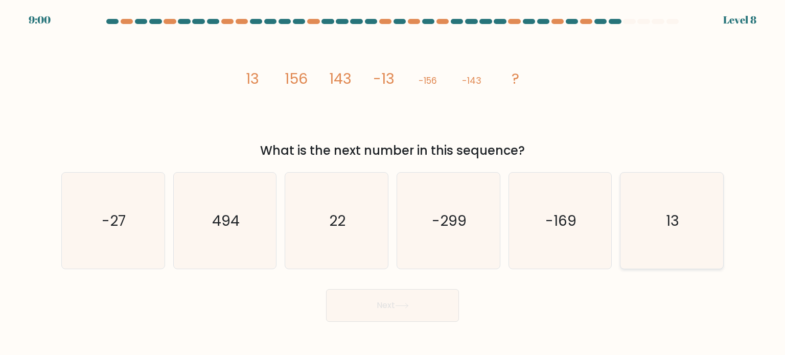
radio input "true"
click at [384, 304] on button "Next" at bounding box center [392, 305] width 133 height 33
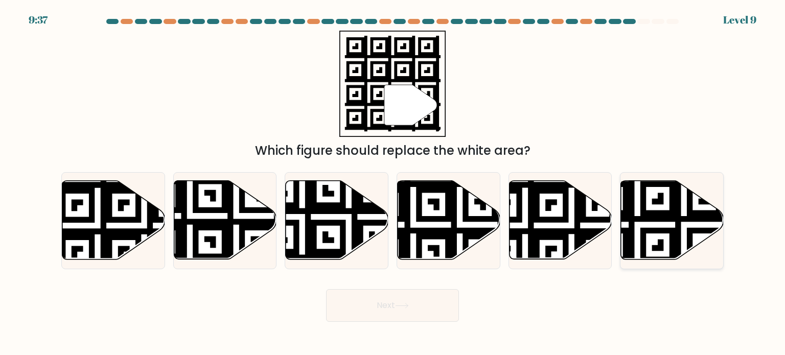
click at [681, 224] on icon at bounding box center [671, 220] width 103 height 80
click at [393, 183] on input "f." at bounding box center [393, 180] width 1 height 5
radio input "true"
click at [360, 302] on button "Next" at bounding box center [392, 305] width 133 height 33
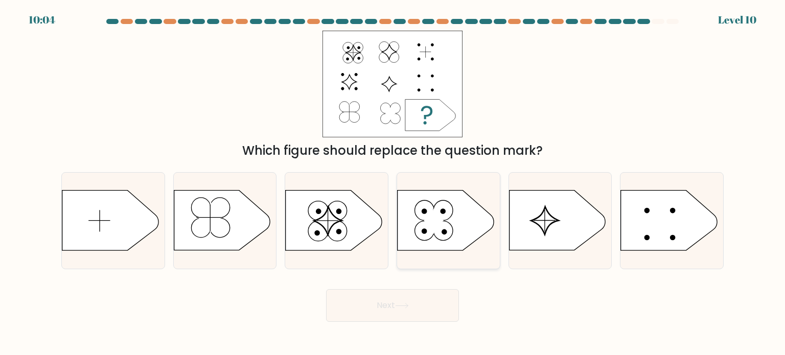
click at [419, 233] on circle at bounding box center [423, 230] width 19 height 19
click at [393, 183] on input "d." at bounding box center [393, 180] width 1 height 5
radio input "true"
click at [343, 247] on icon at bounding box center [334, 221] width 96 height 60
click at [393, 183] on input "c." at bounding box center [393, 180] width 1 height 5
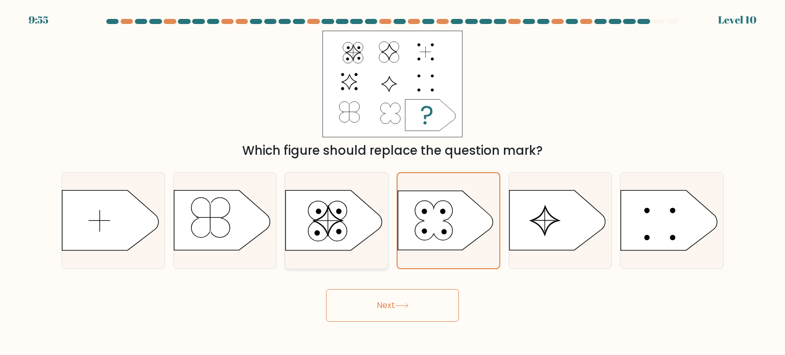
radio input "true"
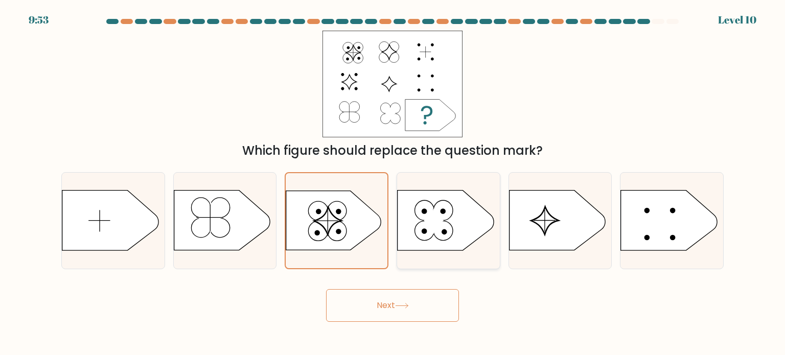
click at [431, 235] on circle at bounding box center [423, 230] width 19 height 19
click at [393, 183] on input "d." at bounding box center [393, 180] width 1 height 5
radio input "true"
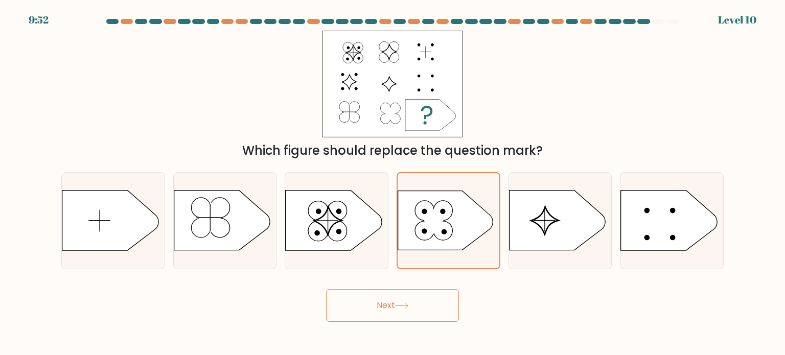
click at [400, 300] on button "Next" at bounding box center [392, 305] width 133 height 33
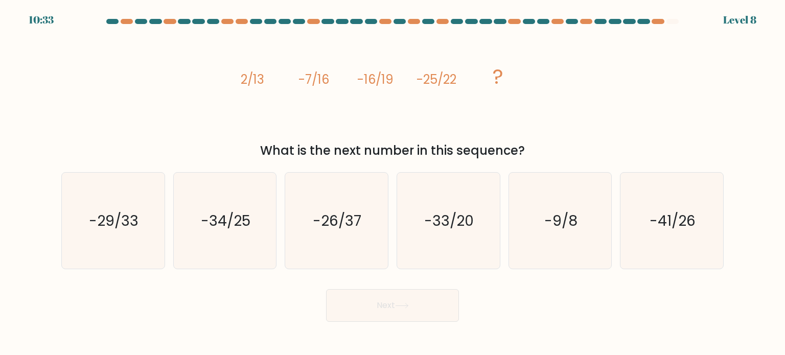
drag, startPoint x: 244, startPoint y: 83, endPoint x: 541, endPoint y: 144, distance: 303.1
click at [541, 144] on div "image/svg+xml 2/13 -7/16 -16/19 -25/22 ? What is the next number in this sequen…" at bounding box center [392, 95] width 675 height 129
click at [412, 158] on div "What is the next number in this sequence?" at bounding box center [392, 151] width 650 height 18
click at [258, 221] on icon "-34/25" at bounding box center [225, 221] width 96 height 96
click at [393, 183] on input "b. -34/25" at bounding box center [393, 180] width 1 height 5
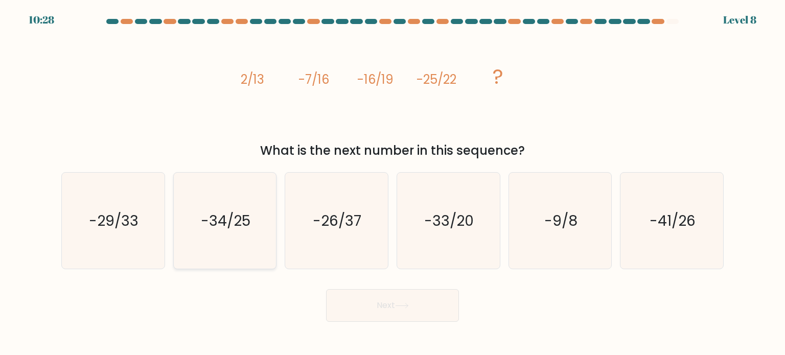
radio input "true"
click at [409, 312] on button "Next" at bounding box center [392, 305] width 133 height 33
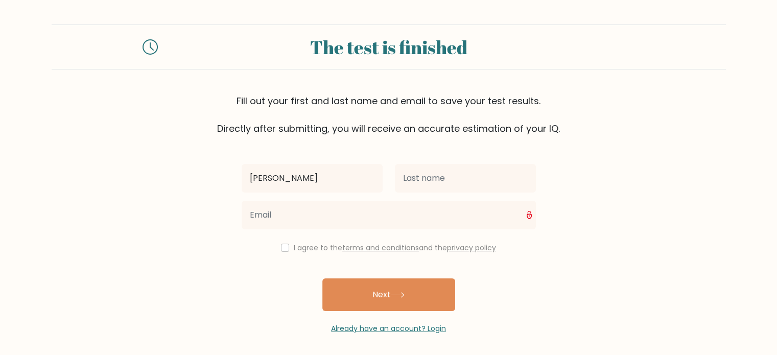
type input "[PERSON_NAME]"
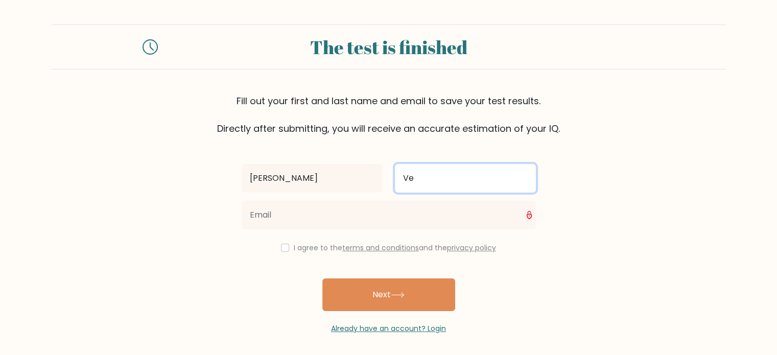
type input "[PERSON_NAME]"
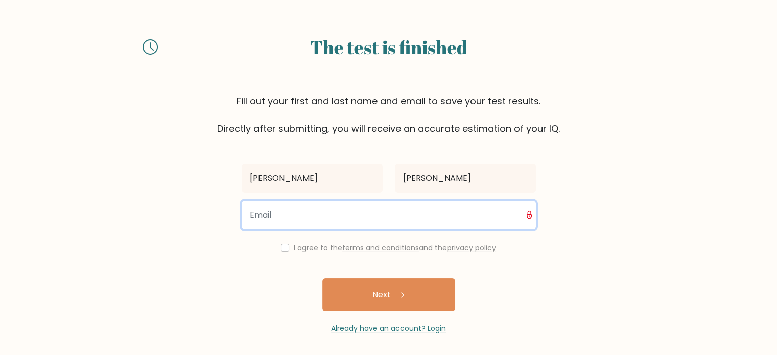
click at [364, 214] on input "email" at bounding box center [389, 215] width 294 height 29
type input "clarissarosevenancio@gmail.com"
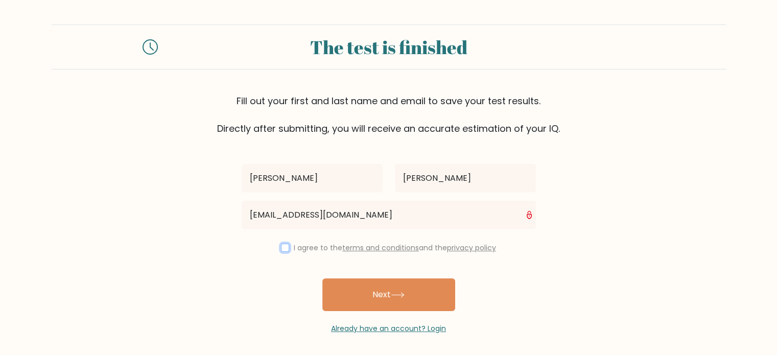
click at [281, 248] on input "checkbox" at bounding box center [285, 248] width 8 height 8
checkbox input "true"
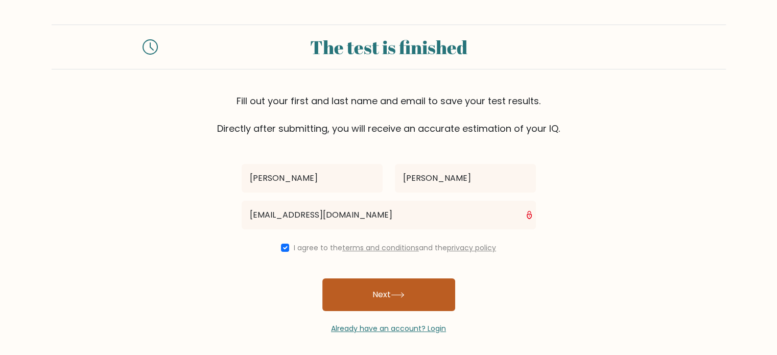
click at [390, 298] on button "Next" at bounding box center [388, 295] width 133 height 33
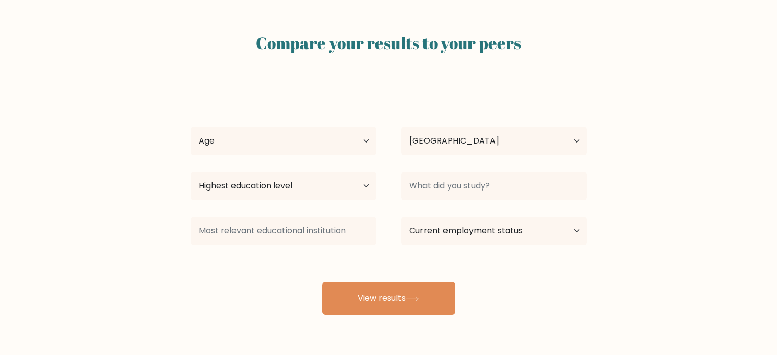
select select "PH"
click at [349, 187] on select "Highest education level No schooling Primary Lower Secondary Upper Secondary Oc…" at bounding box center [284, 186] width 186 height 29
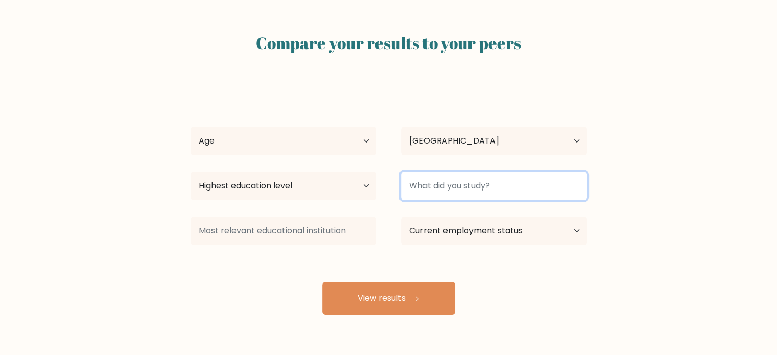
click at [550, 176] on input at bounding box center [494, 186] width 186 height 29
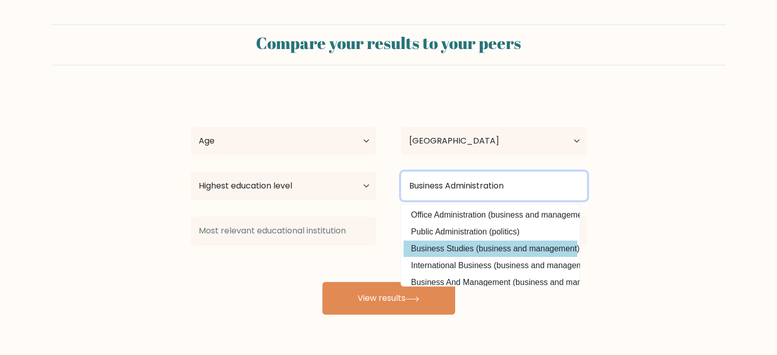
type input "Business Administration"
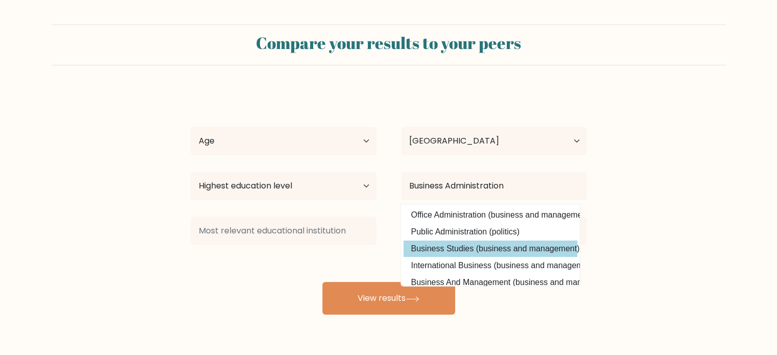
click at [545, 253] on div "Clarissa Rose Venancio Age Under 18 years old 18-24 years old 25-34 years old 3…" at bounding box center [389, 202] width 409 height 225
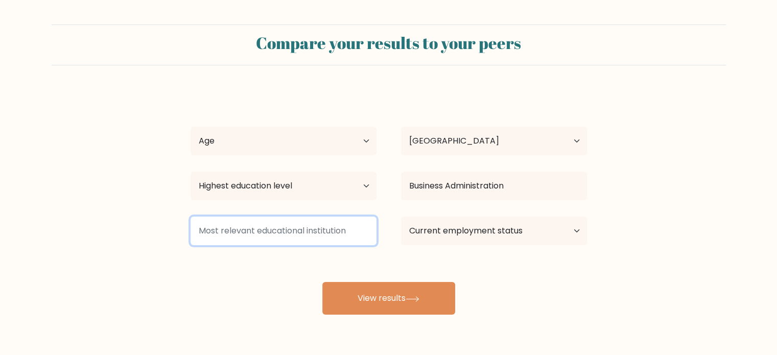
click at [310, 228] on input at bounding box center [284, 231] width 186 height 29
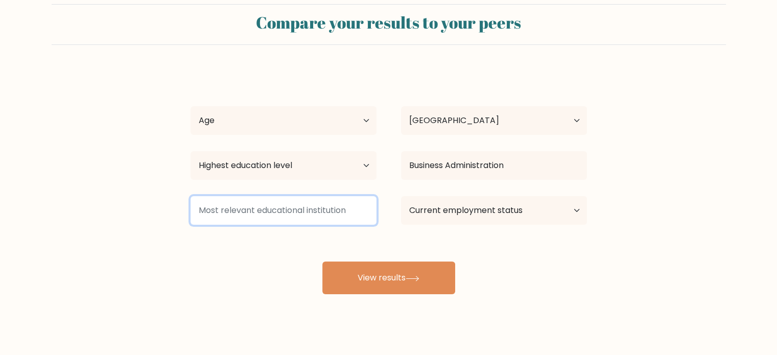
scroll to position [32, 0]
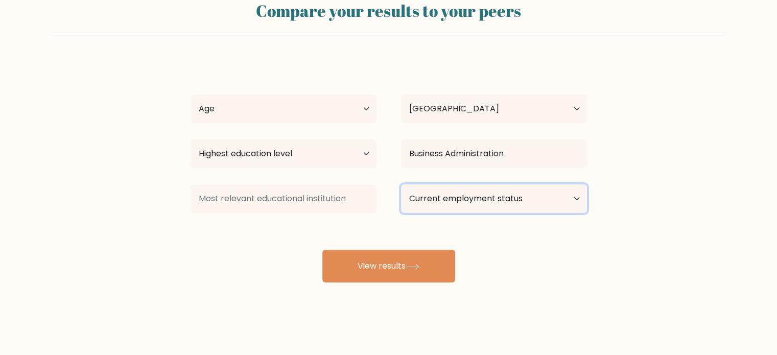
click at [460, 203] on select "Current employment status Employed Student Retired Other / prefer not to answer" at bounding box center [494, 199] width 186 height 29
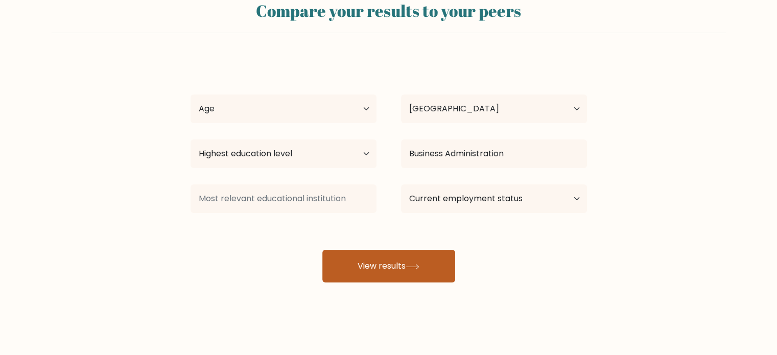
drag, startPoint x: 504, startPoint y: 292, endPoint x: 436, endPoint y: 276, distance: 70.3
click at [504, 292] on div "Compare your results to your peers Clarissa Rose Venancio Age Under 18 years ol…" at bounding box center [388, 161] width 777 height 387
click at [409, 270] on button "View results" at bounding box center [388, 266] width 133 height 33
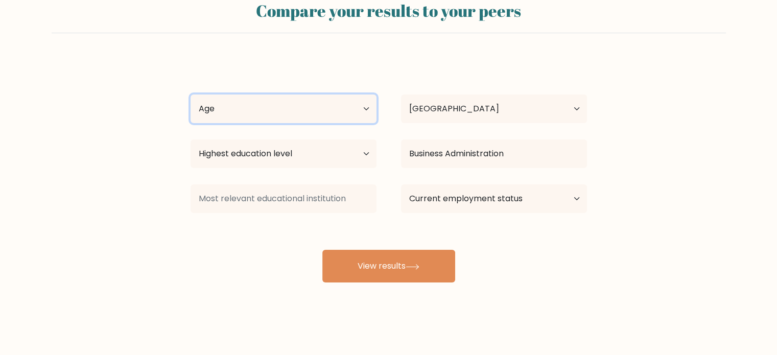
drag, startPoint x: 258, startPoint y: 100, endPoint x: 256, endPoint y: 104, distance: 5.3
click at [258, 100] on select "Age Under 18 years old 18-24 years old 25-34 years old 35-44 years old 45-54 ye…" at bounding box center [284, 109] width 186 height 29
select select "18_24"
click at [191, 95] on select "Age Under 18 years old 18-24 years old 25-34 years old 35-44 years old 45-54 ye…" at bounding box center [284, 109] width 186 height 29
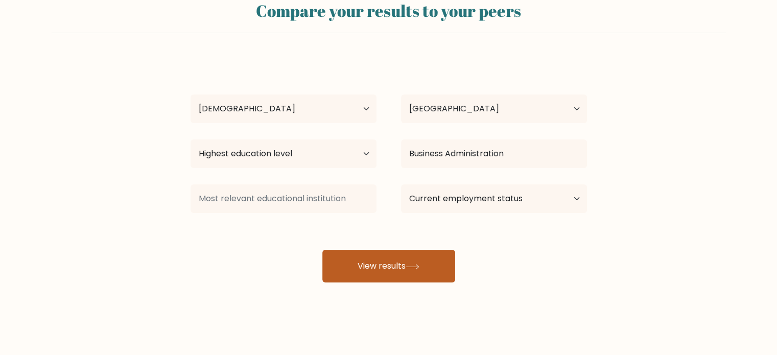
click at [382, 275] on button "View results" at bounding box center [388, 266] width 133 height 33
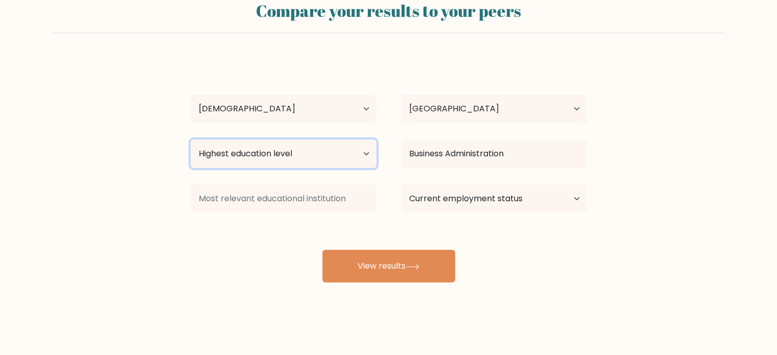
click at [239, 143] on select "Highest education level No schooling Primary Lower Secondary Upper Secondary Oc…" at bounding box center [284, 154] width 186 height 29
select select "bachelors_degree"
click at [191, 140] on select "Highest education level No schooling Primary Lower Secondary Upper Secondary Oc…" at bounding box center [284, 154] width 186 height 29
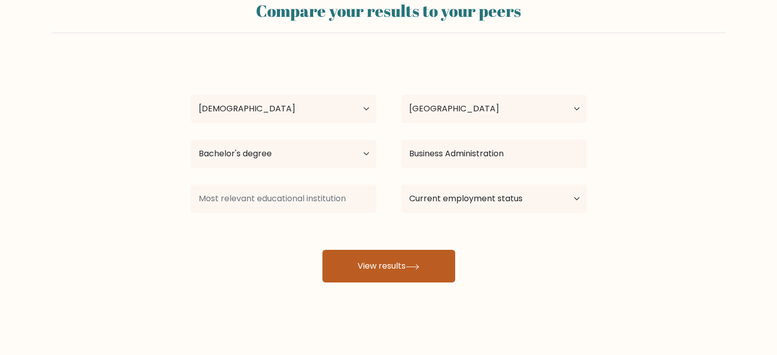
click at [399, 261] on button "View results" at bounding box center [388, 266] width 133 height 33
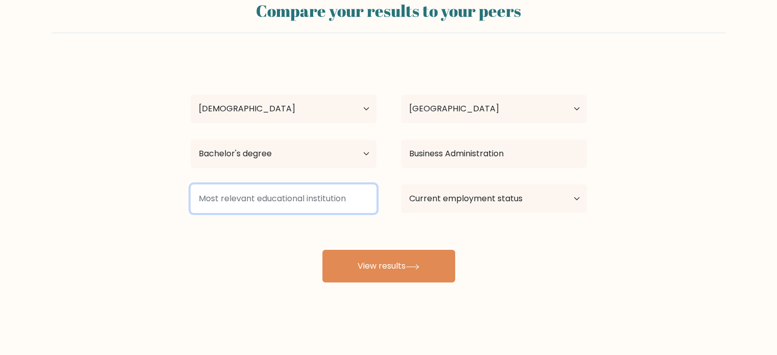
click at [274, 195] on input at bounding box center [284, 199] width 186 height 29
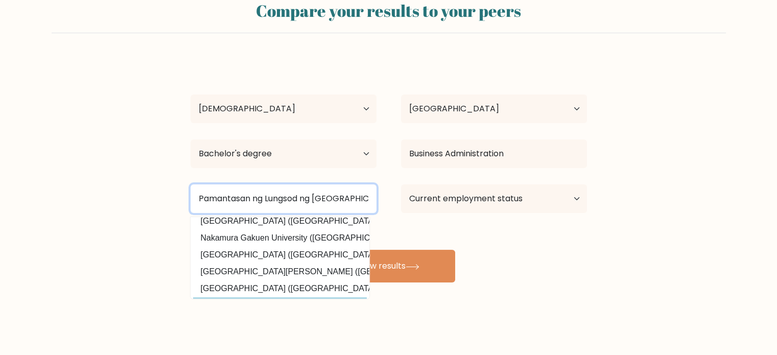
scroll to position [0, 0]
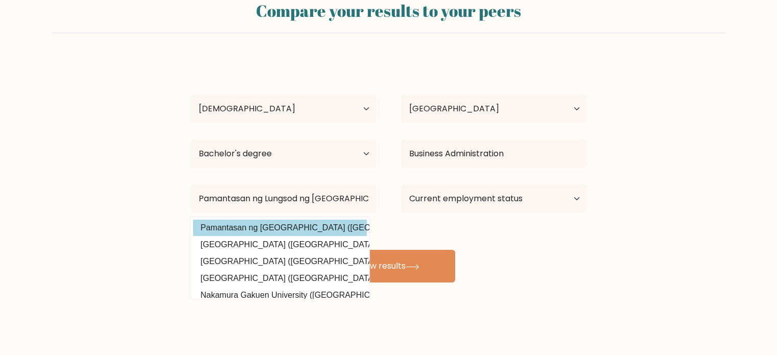
click at [331, 231] on option "Pamantasan ng Lungsod ng Maynila (Philippines)" at bounding box center [280, 228] width 174 height 16
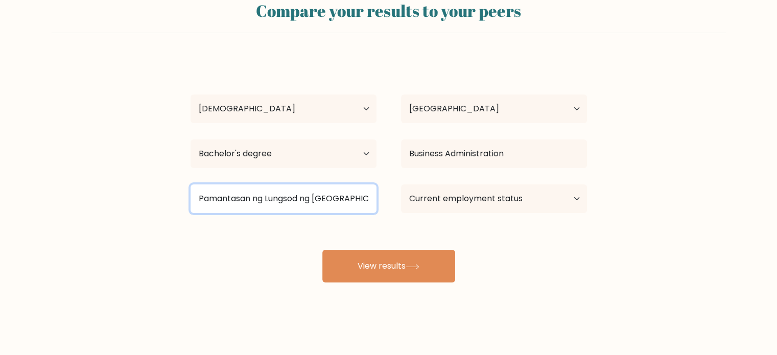
click at [299, 193] on input "Pamantasan ng Lungsod ng Maynila" at bounding box center [284, 199] width 186 height 29
drag, startPoint x: 349, startPoint y: 198, endPoint x: 181, endPoint y: 193, distance: 168.2
click at [181, 193] on div "Pamantasan ng Lungsod ng Maynila" at bounding box center [283, 198] width 211 height 37
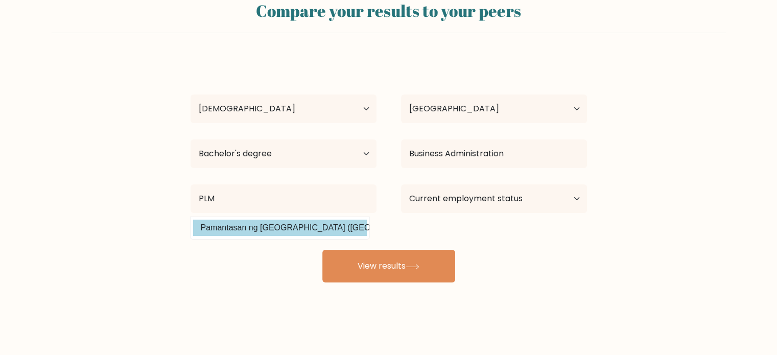
click at [272, 226] on option "Pamantasan ng Lungsod ng Maynila (Philippines)" at bounding box center [280, 228] width 174 height 16
type input "Pamantasan ng Lungsod ng Maynila"
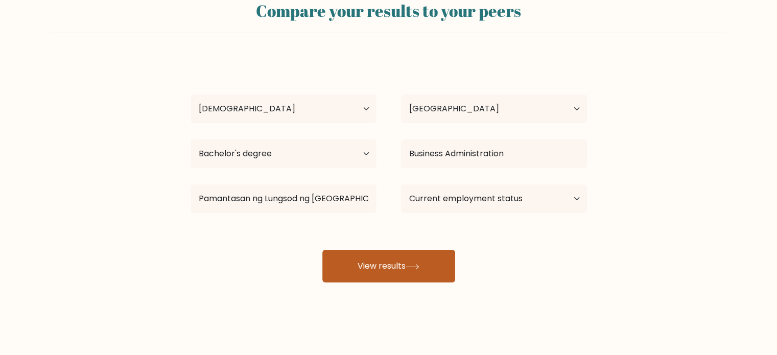
click at [442, 272] on button "View results" at bounding box center [388, 266] width 133 height 33
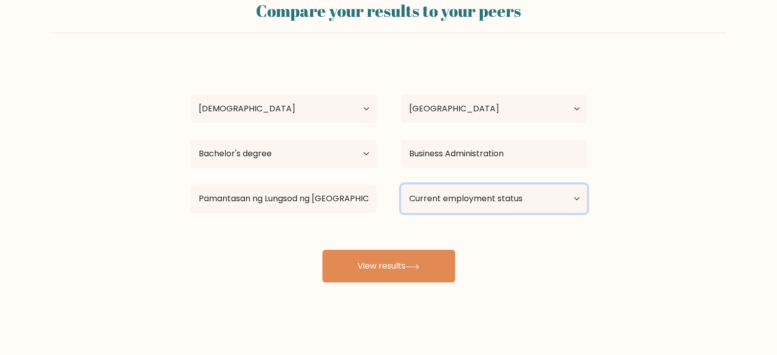
click at [480, 204] on select "Current employment status Employed Student Retired Other / prefer not to answer" at bounding box center [494, 199] width 186 height 29
select select "other"
click at [401, 185] on select "Current employment status Employed Student Retired Other / prefer not to answer" at bounding box center [494, 199] width 186 height 29
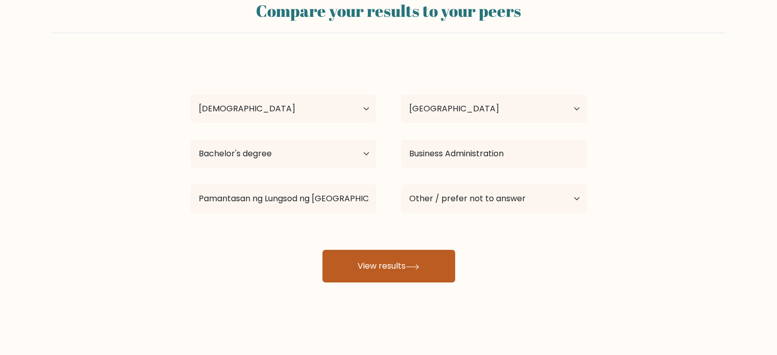
click at [386, 269] on button "View results" at bounding box center [388, 266] width 133 height 33
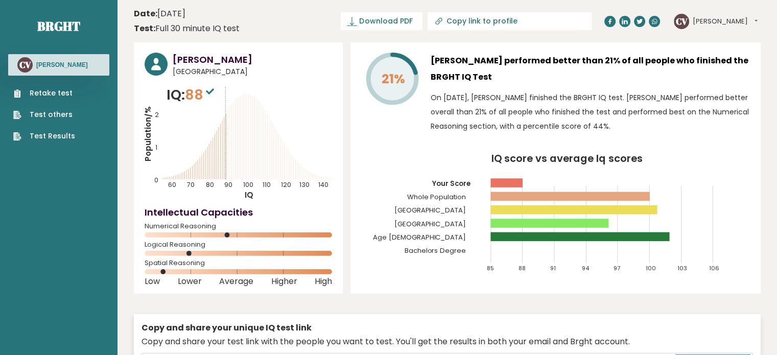
drag, startPoint x: 5, startPoint y: 205, endPoint x: 80, endPoint y: 83, distance: 143.4
